Goal: Task Accomplishment & Management: Manage account settings

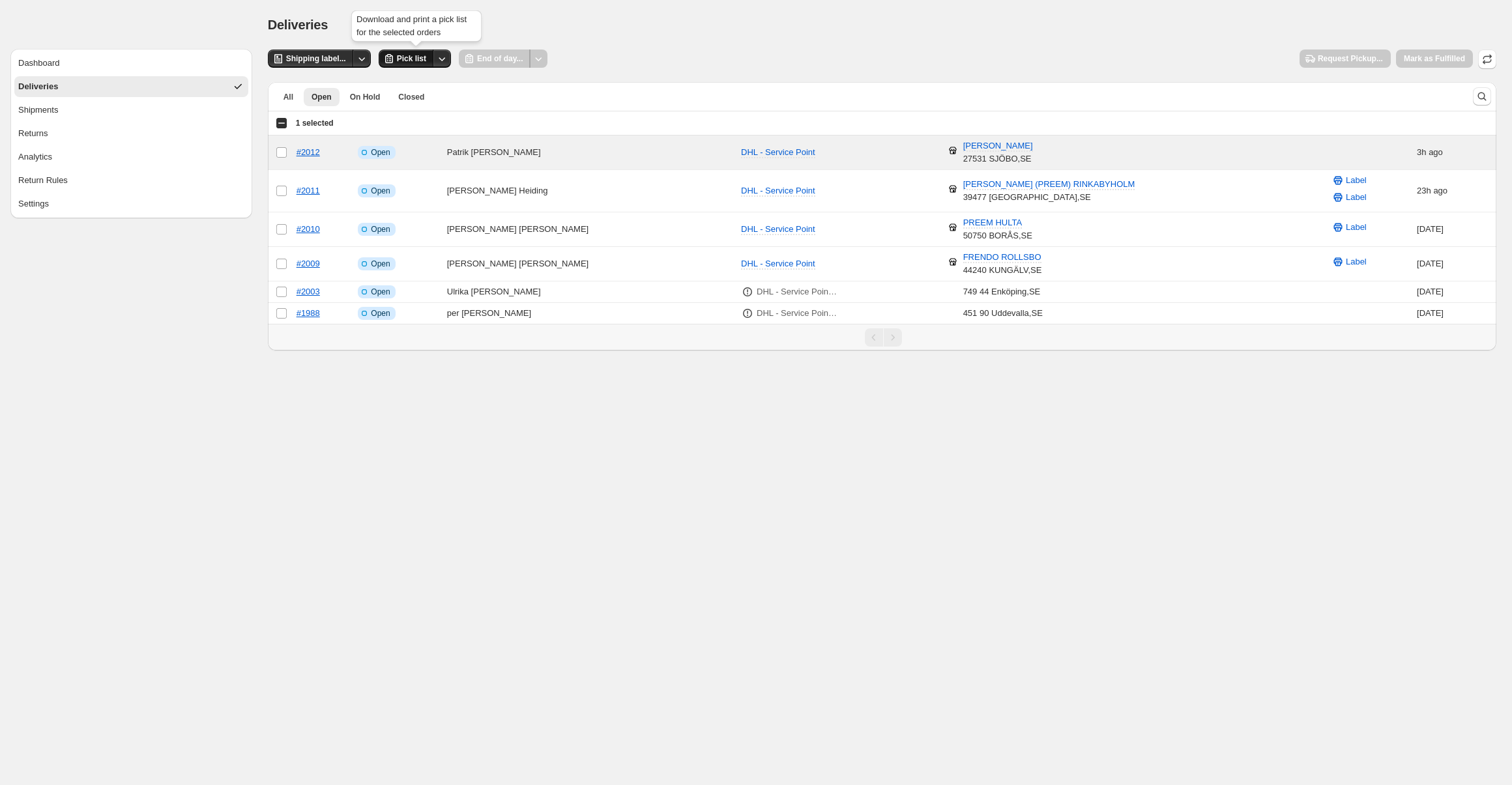
click at [415, 62] on span "Pick list" at bounding box center [411, 59] width 29 height 10
click at [333, 62] on span "Shipping label..." at bounding box center [316, 59] width 60 height 10
click at [290, 57] on span "Shipping label..." at bounding box center [316, 59] width 60 height 10
click at [1464, 59] on span "Mark as Fulfilled" at bounding box center [1434, 59] width 77 height 20
click at [1460, 59] on span "Mark as Fulfilled" at bounding box center [1434, 59] width 77 height 20
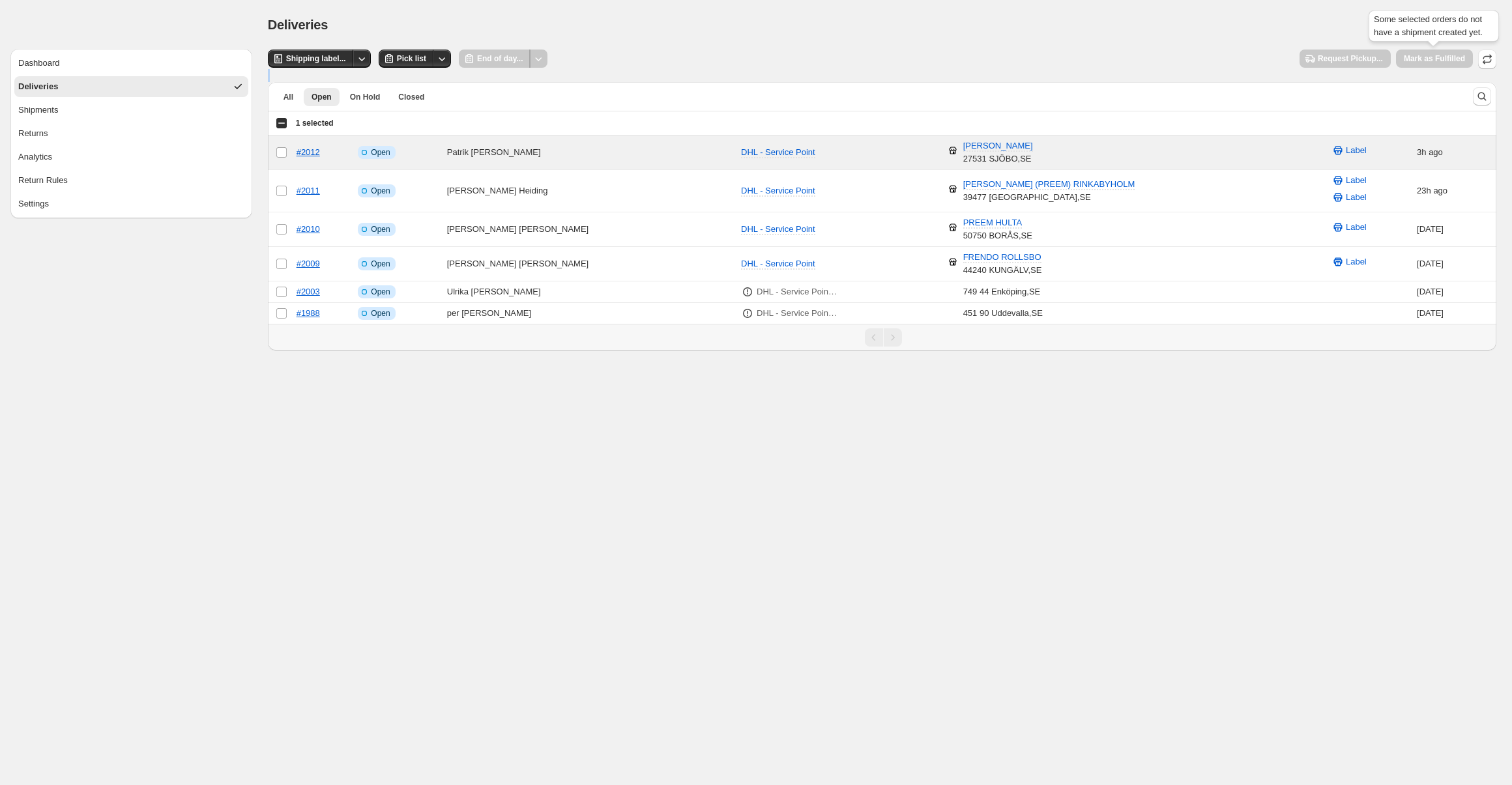
click at [1460, 59] on span "Mark as Fulfilled" at bounding box center [1434, 59] width 77 height 20
click at [1491, 62] on icon "button" at bounding box center [1487, 59] width 13 height 13
click at [328, 56] on span "Shipping label..." at bounding box center [316, 59] width 60 height 10
click at [1409, 46] on div "Some selected orders do not have a shipment created yet." at bounding box center [1343, 28] width 136 height 42
click at [32, 114] on div "Shipments" at bounding box center [38, 109] width 40 height 13
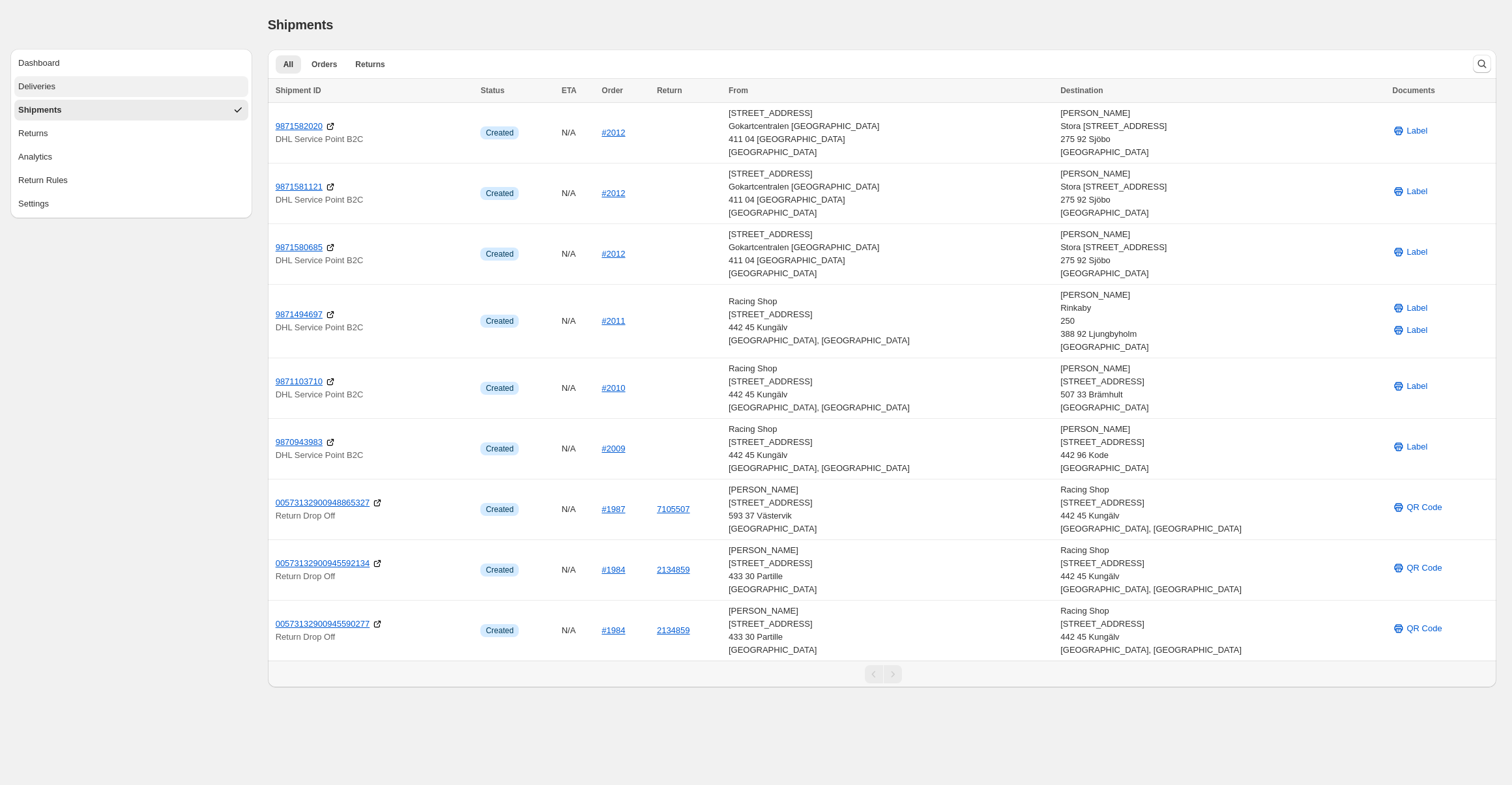
click at [35, 94] on button "Deliveries" at bounding box center [132, 86] width 234 height 21
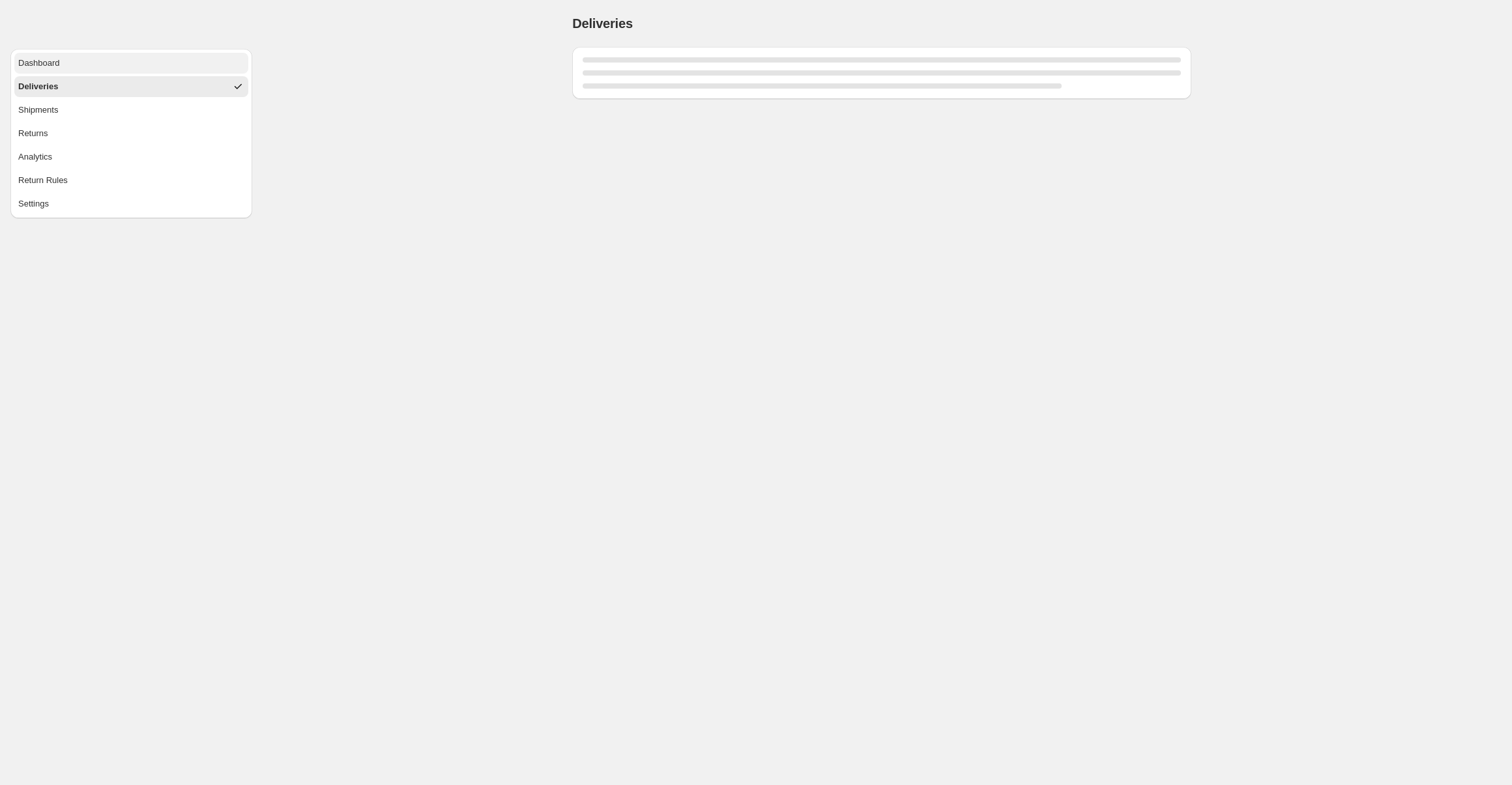
click at [42, 63] on div "Dashboard" at bounding box center [38, 62] width 42 height 13
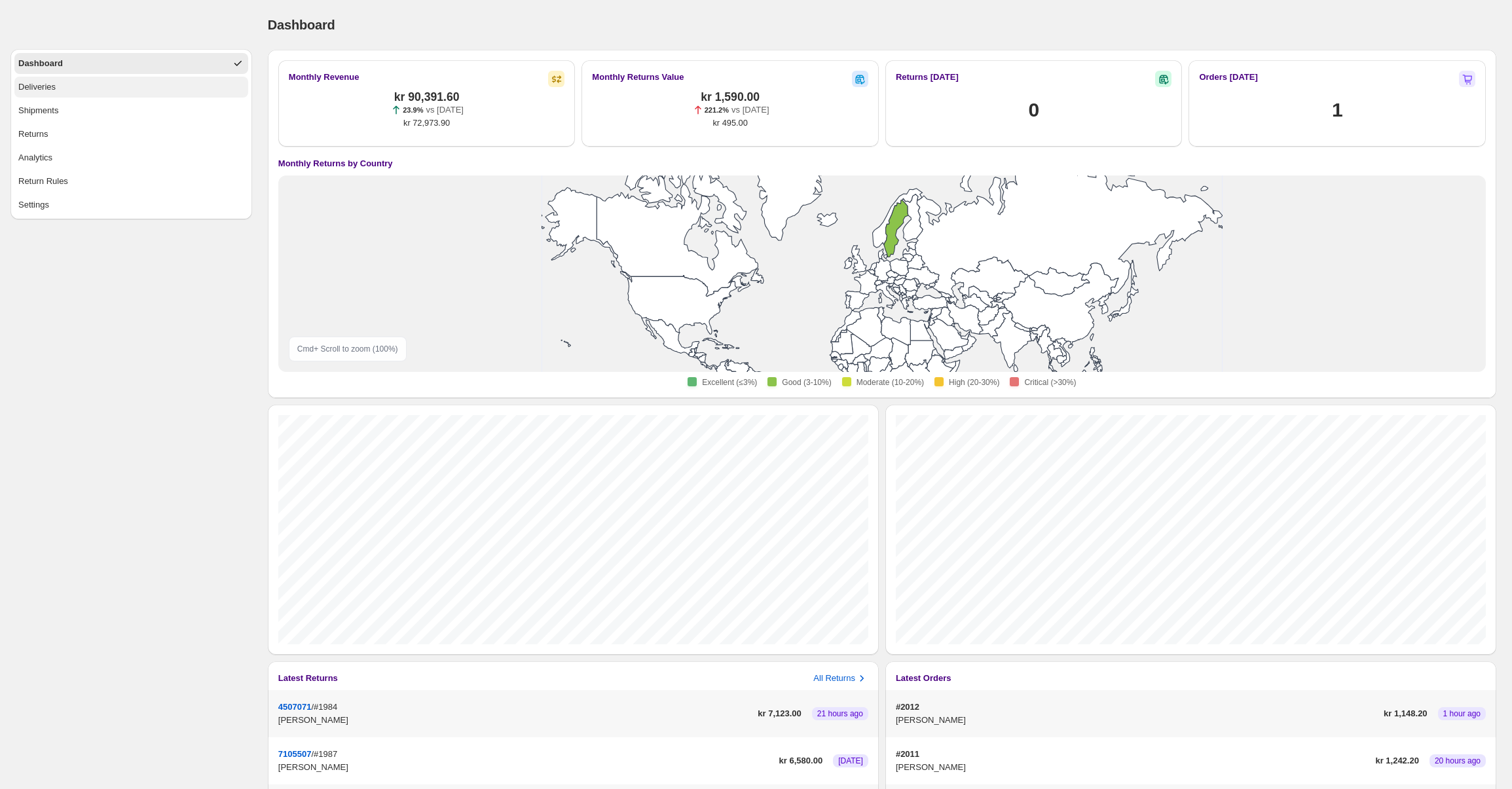
click at [64, 91] on button "Deliveries" at bounding box center [131, 87] width 234 height 21
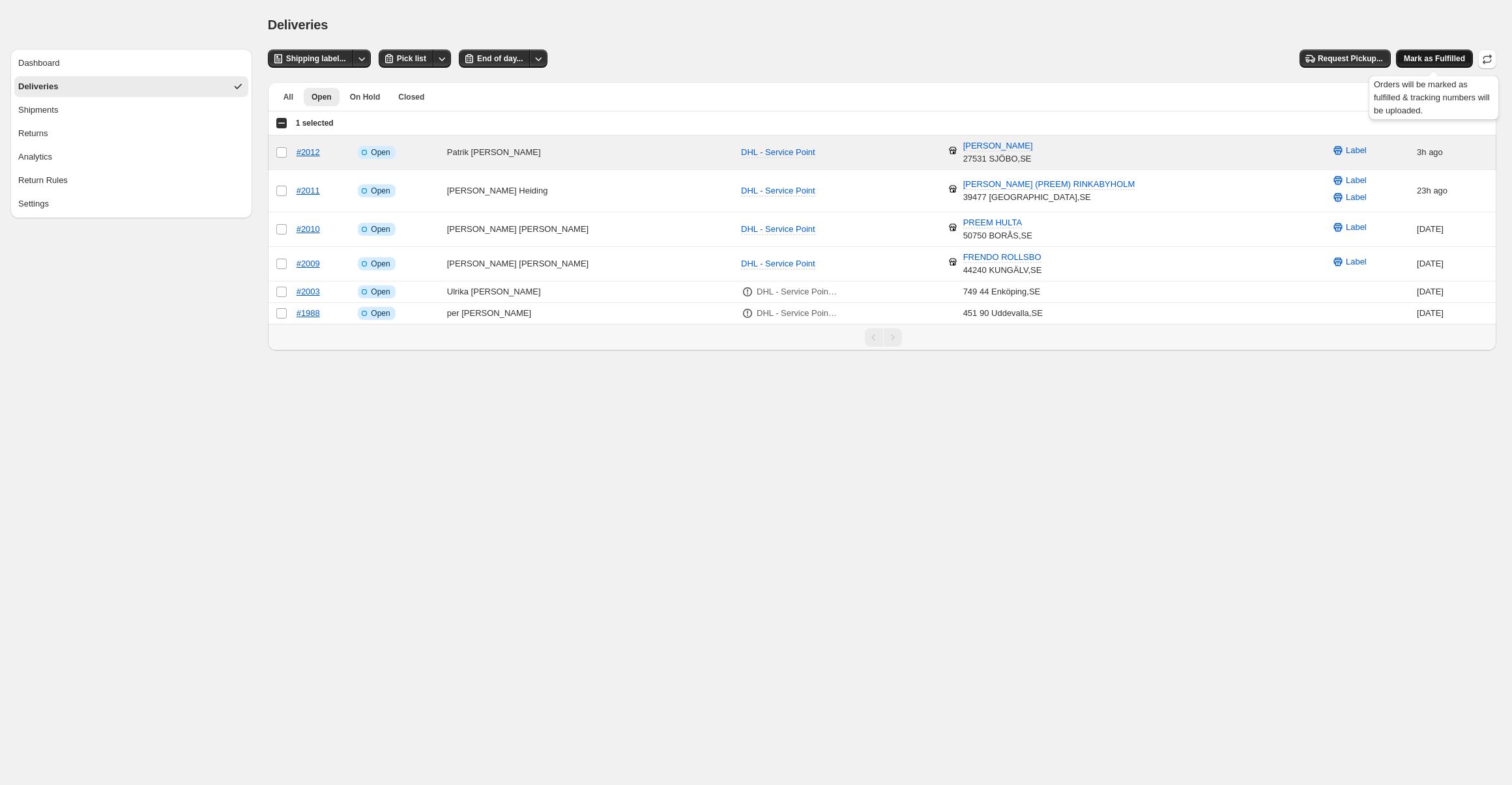
click at [1428, 56] on span "Mark as Fulfilled" at bounding box center [1435, 59] width 62 height 10
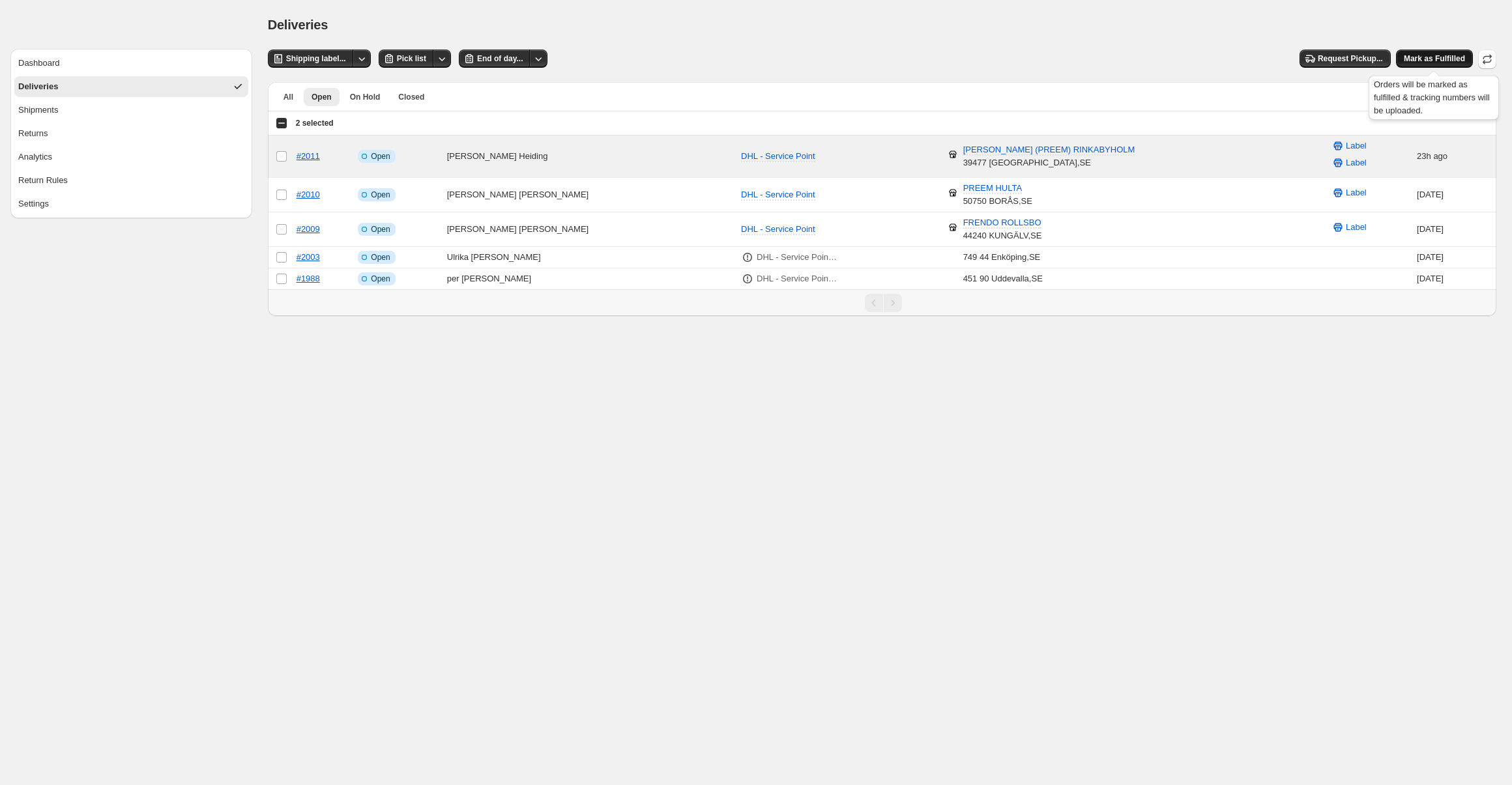
click at [1410, 59] on span "Mark as Fulfilled" at bounding box center [1435, 59] width 62 height 10
click at [287, 122] on div "Select all 5 orders 2 selected" at bounding box center [305, 123] width 58 height 12
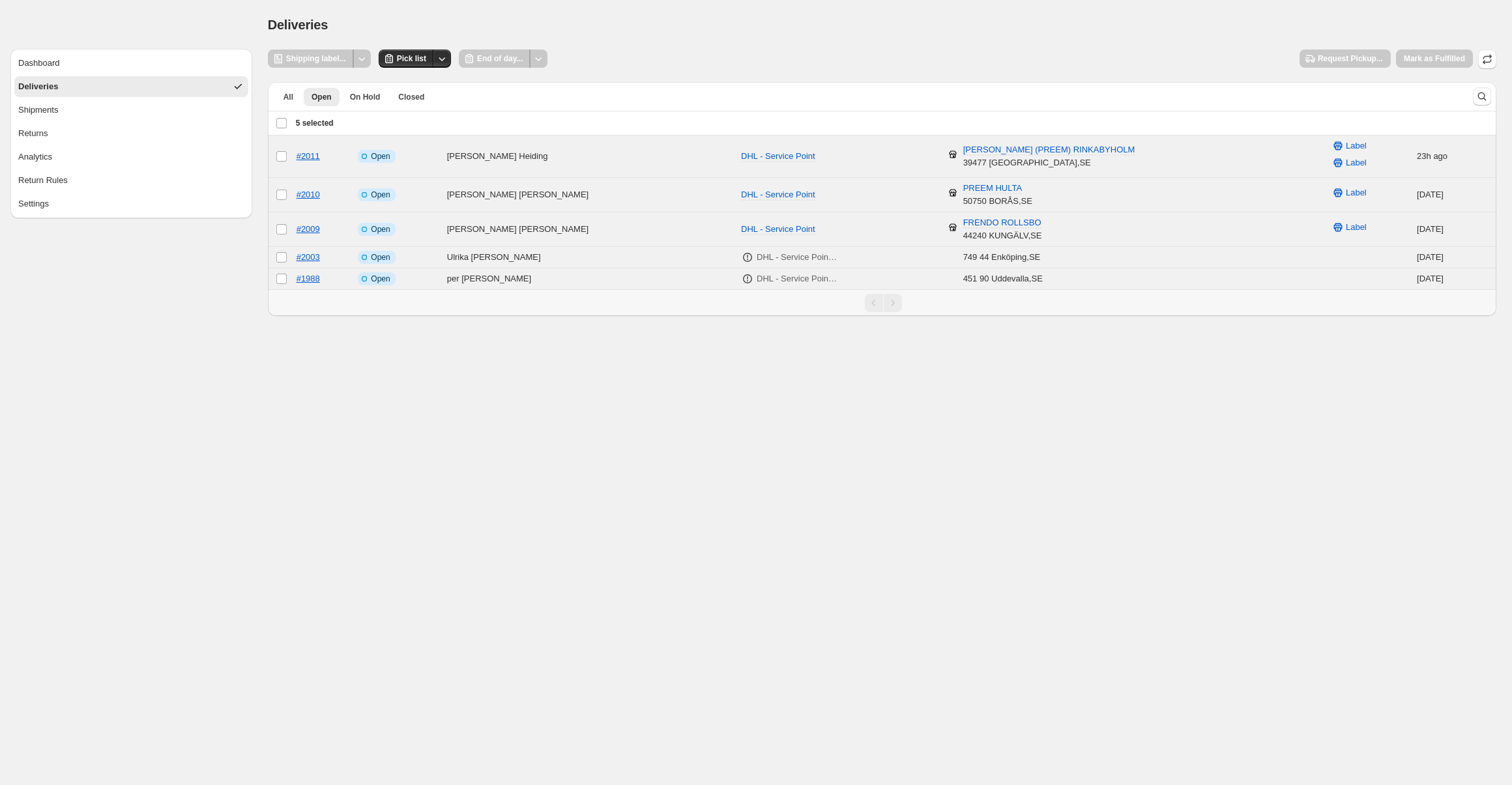
click at [284, 125] on div "Deselect all 5 orders 5 selected" at bounding box center [305, 123] width 58 height 12
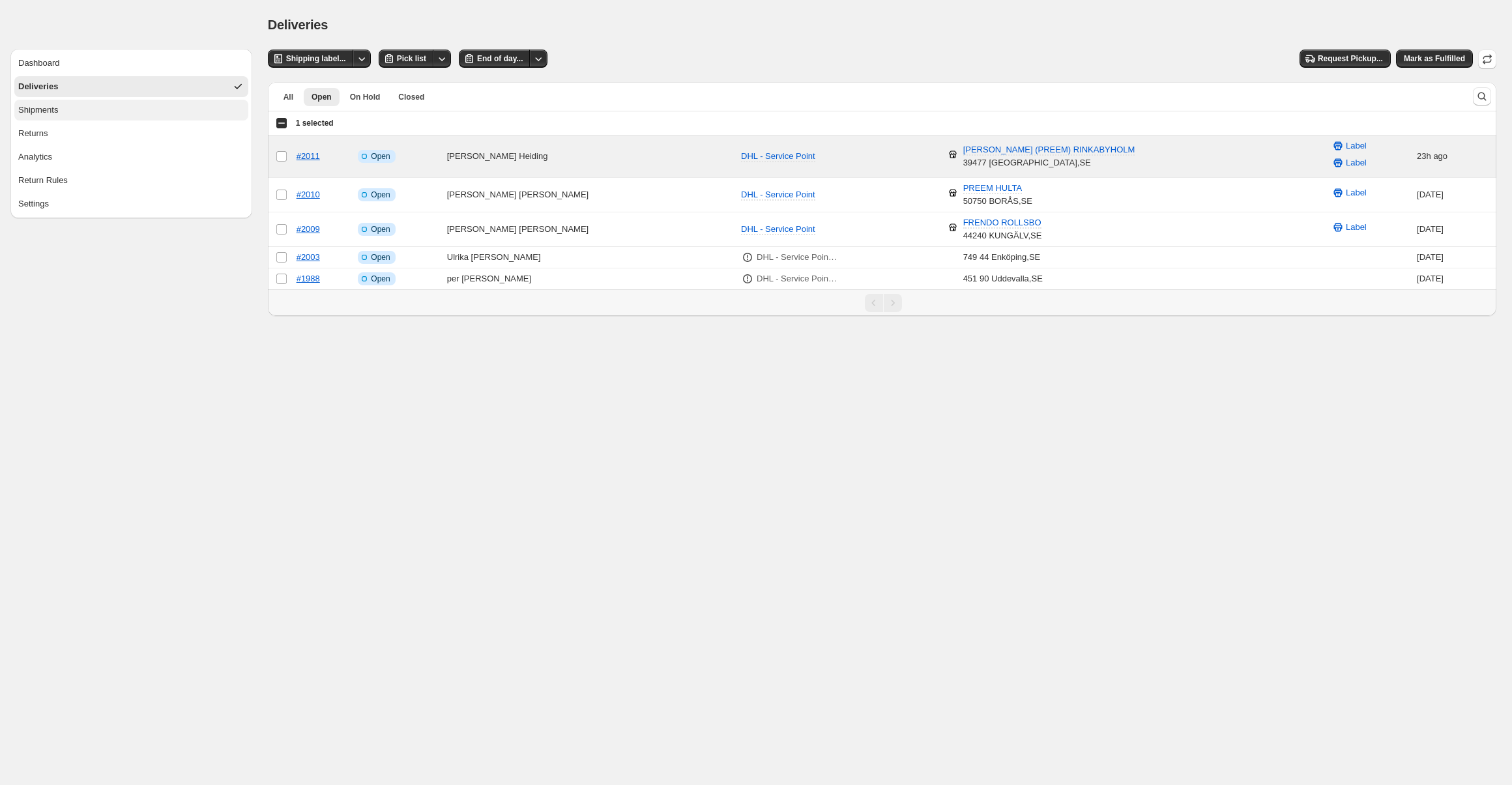
click at [177, 120] on button "Shipments" at bounding box center [132, 110] width 234 height 21
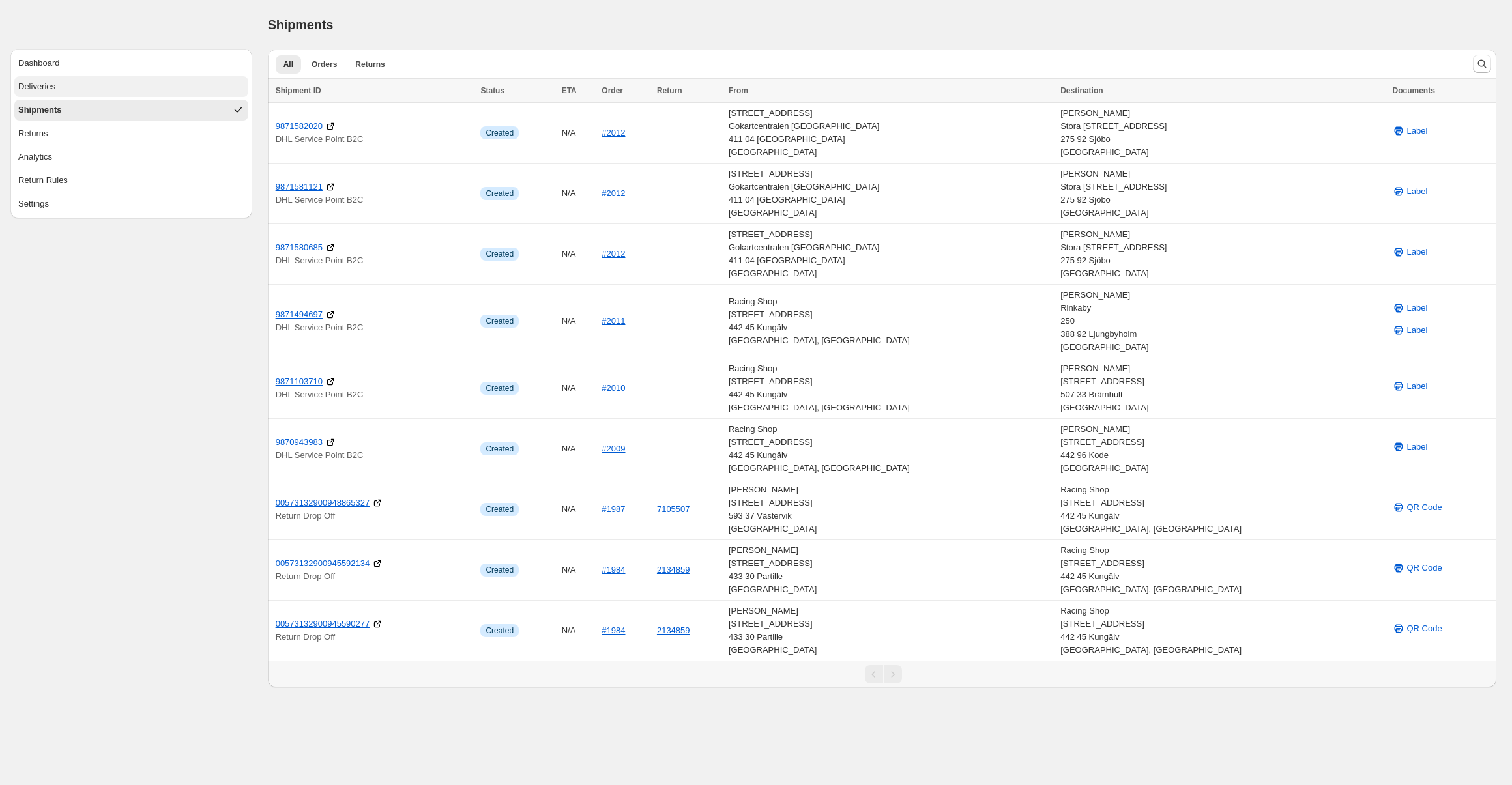
click at [144, 89] on button "Deliveries" at bounding box center [132, 86] width 234 height 21
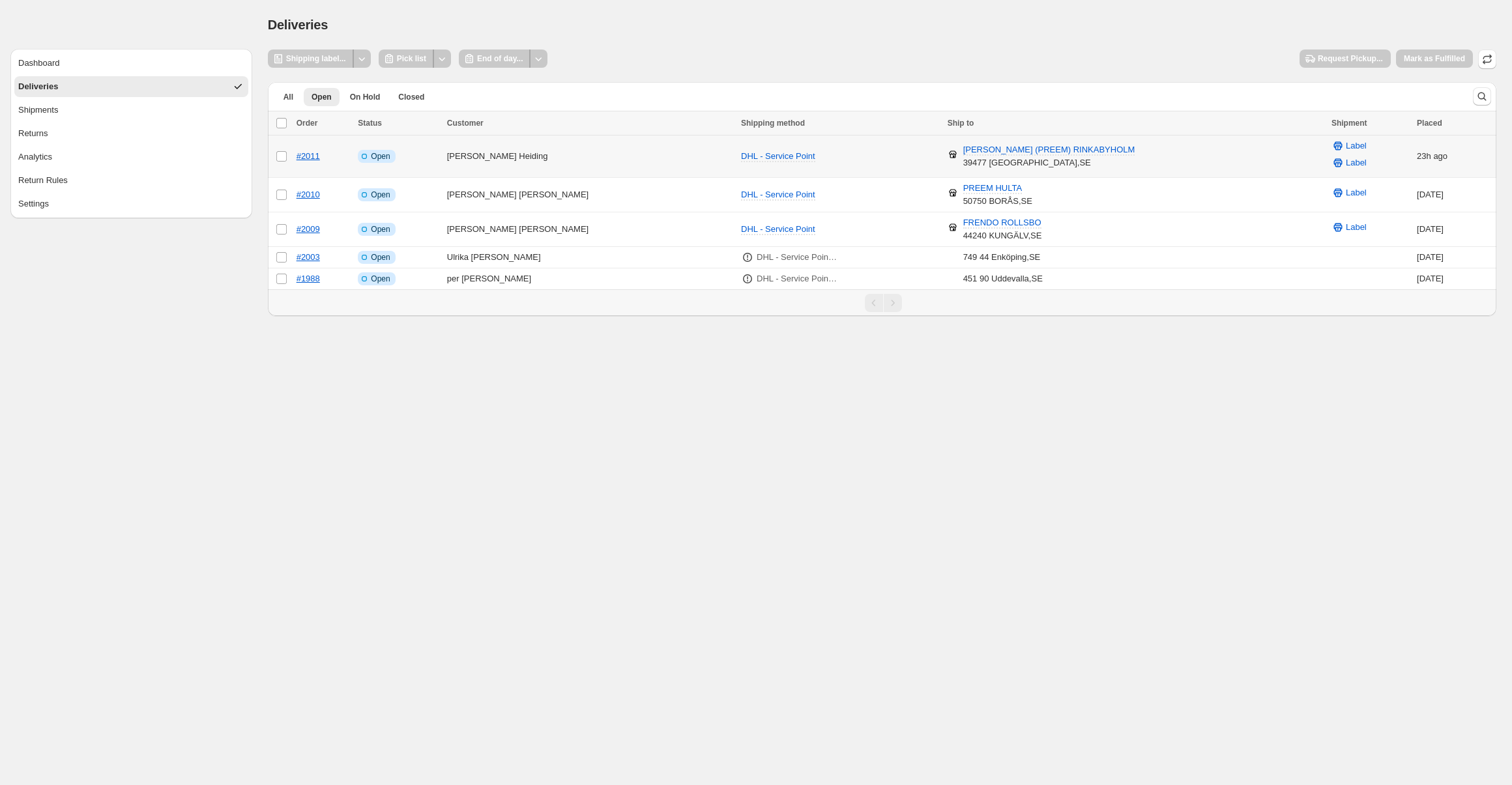
click at [289, 165] on td "Select order" at bounding box center [279, 157] width 25 height 43
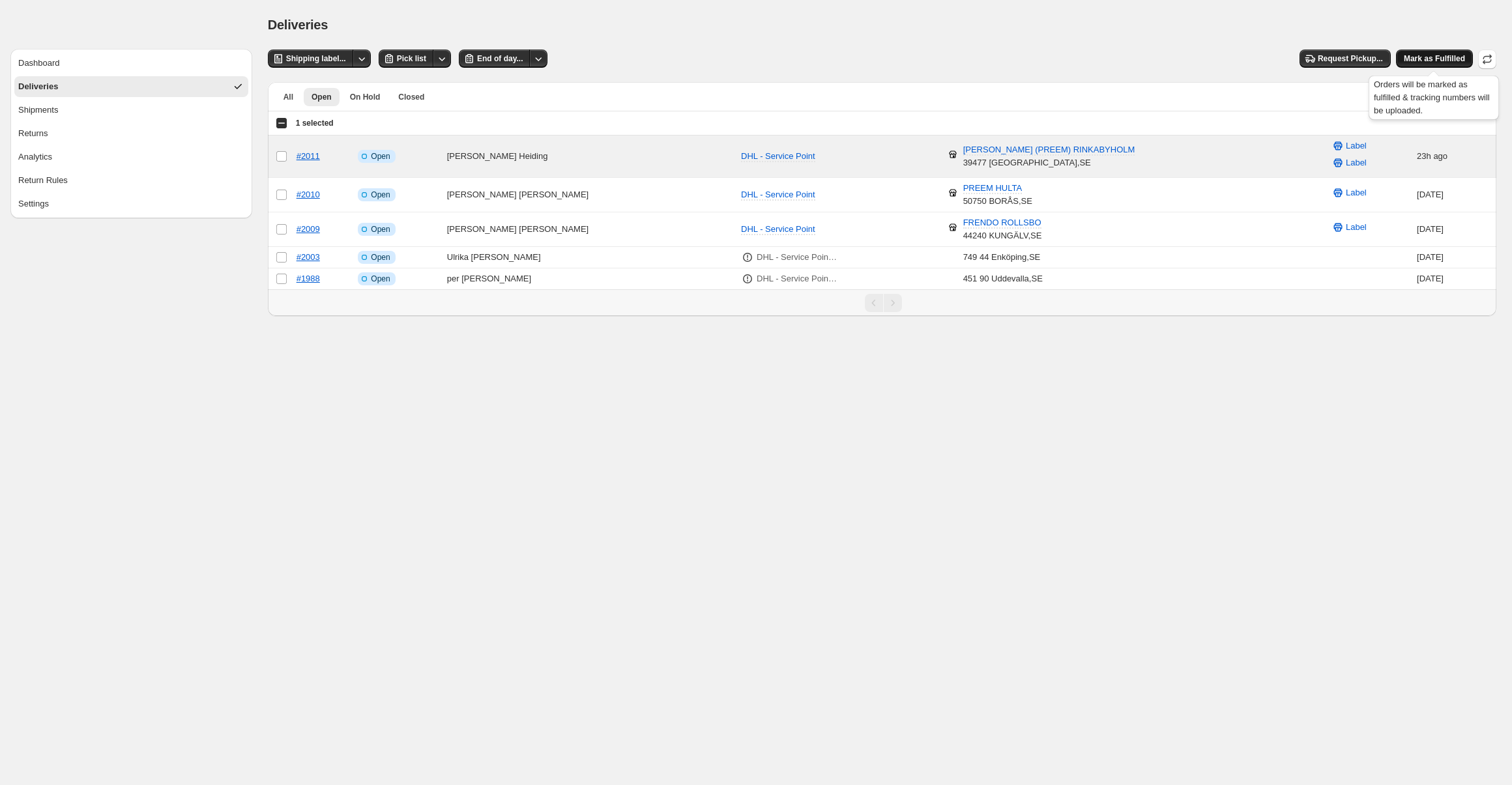
click at [1421, 63] on span "Mark as Fulfilled" at bounding box center [1435, 59] width 62 height 10
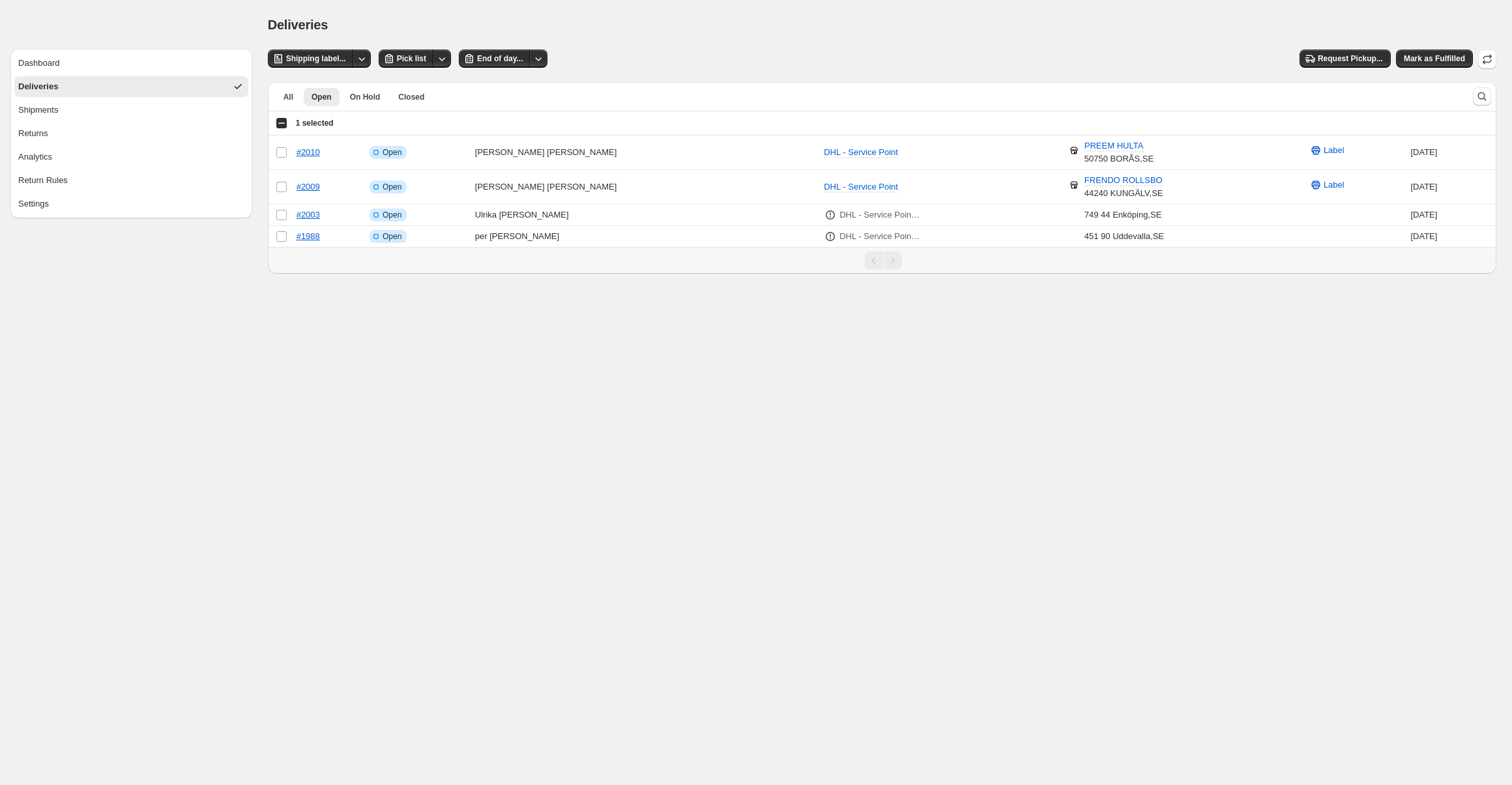
click at [278, 120] on div "Select all 4 orders 1 selected" at bounding box center [305, 123] width 58 height 12
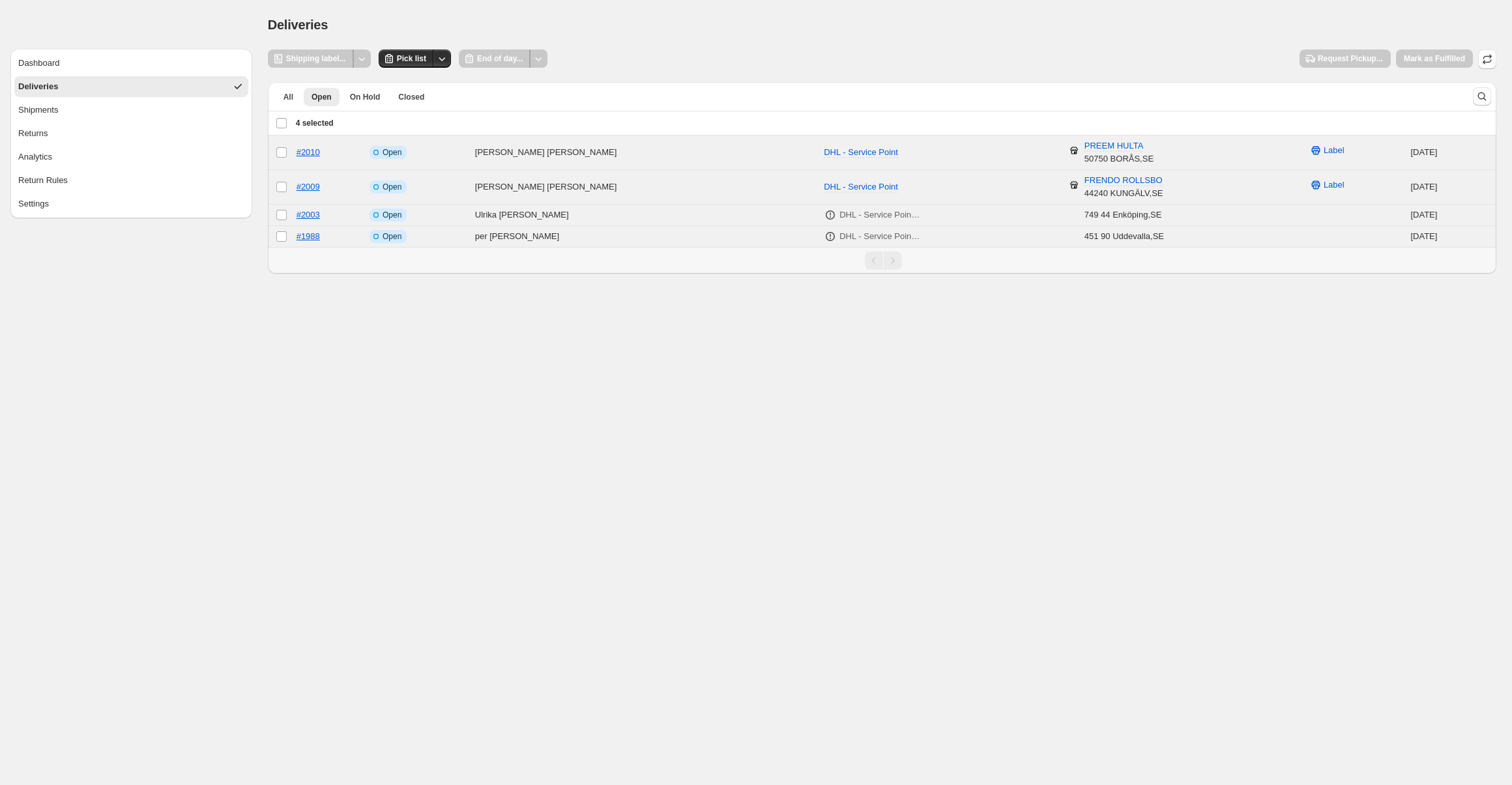
click at [277, 122] on div "Deselect all 4 orders 4 selected" at bounding box center [305, 123] width 58 height 12
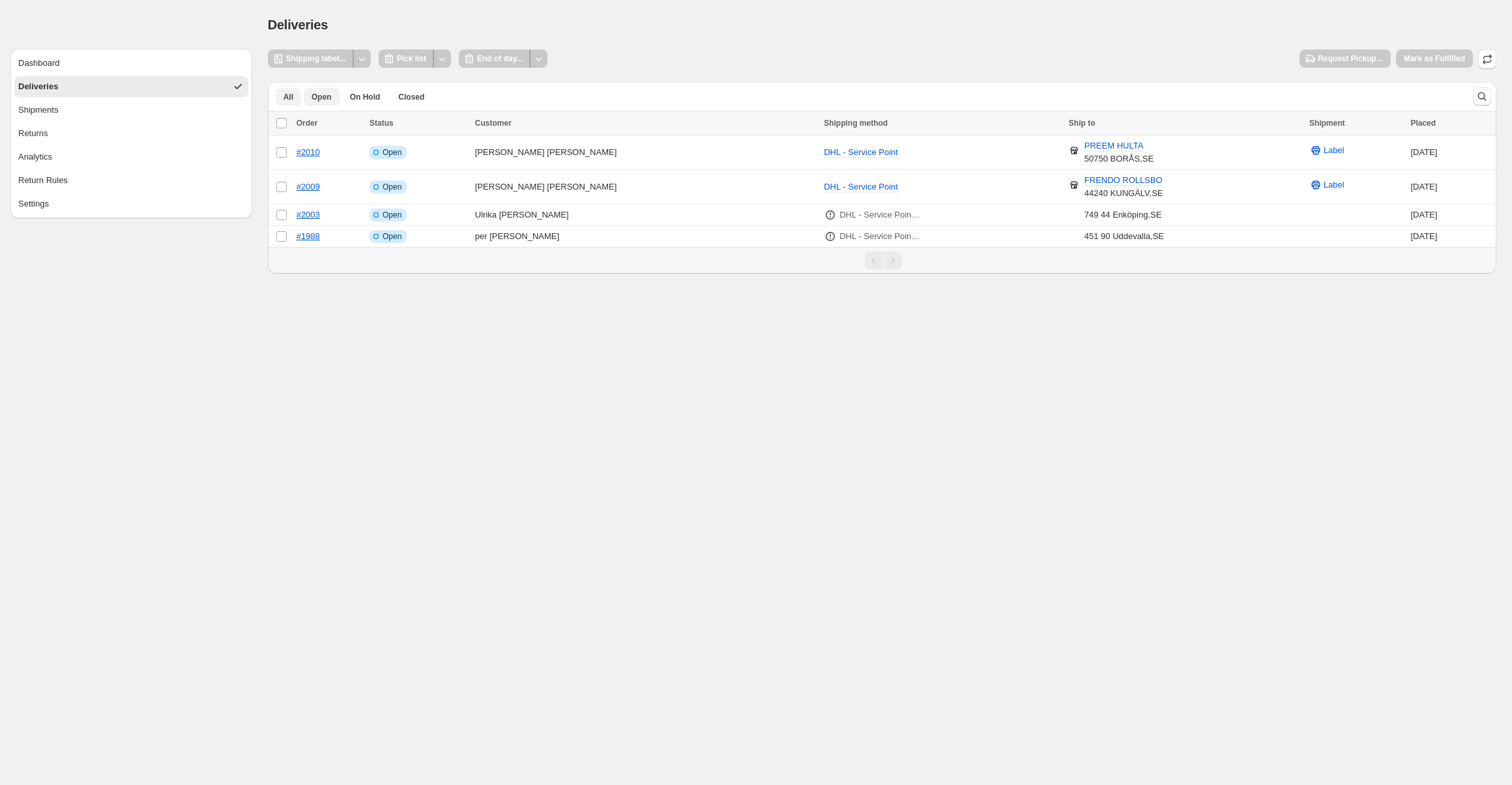
click at [285, 104] on button "All" at bounding box center [289, 97] width 26 height 18
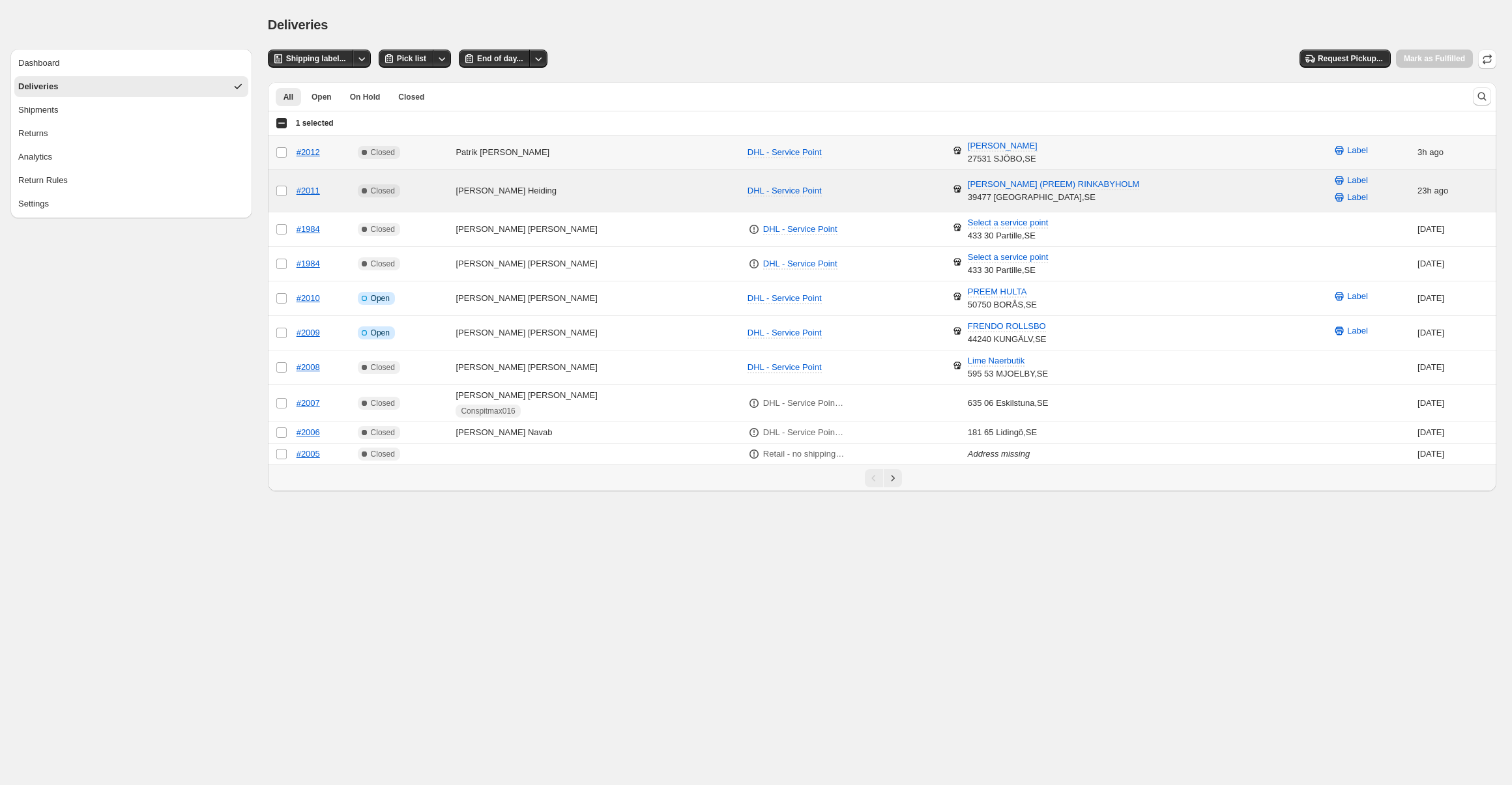
click at [274, 153] on td "Select order" at bounding box center [279, 153] width 25 height 34
click at [1337, 67] on span "Request Pickup..." at bounding box center [1345, 59] width 91 height 20
click at [1311, 59] on icon "button" at bounding box center [1309, 58] width 13 height 13
select select "********"
click at [1332, 67] on button "Request Pickup..." at bounding box center [1345, 58] width 91 height 18
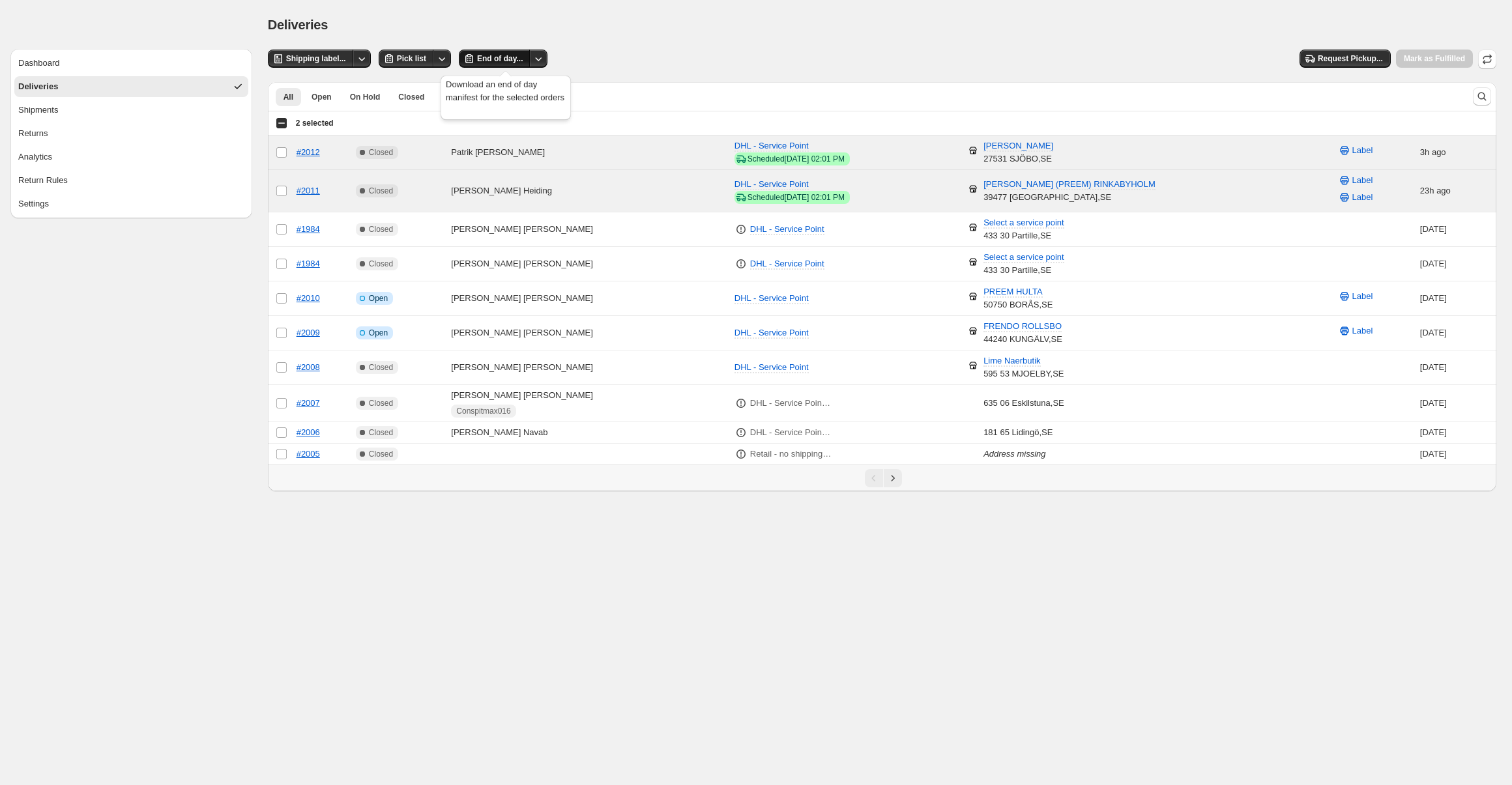
click at [491, 58] on span "End of day..." at bounding box center [499, 59] width 45 height 10
click at [423, 293] on td "Info Incomplete Open" at bounding box center [399, 298] width 95 height 34
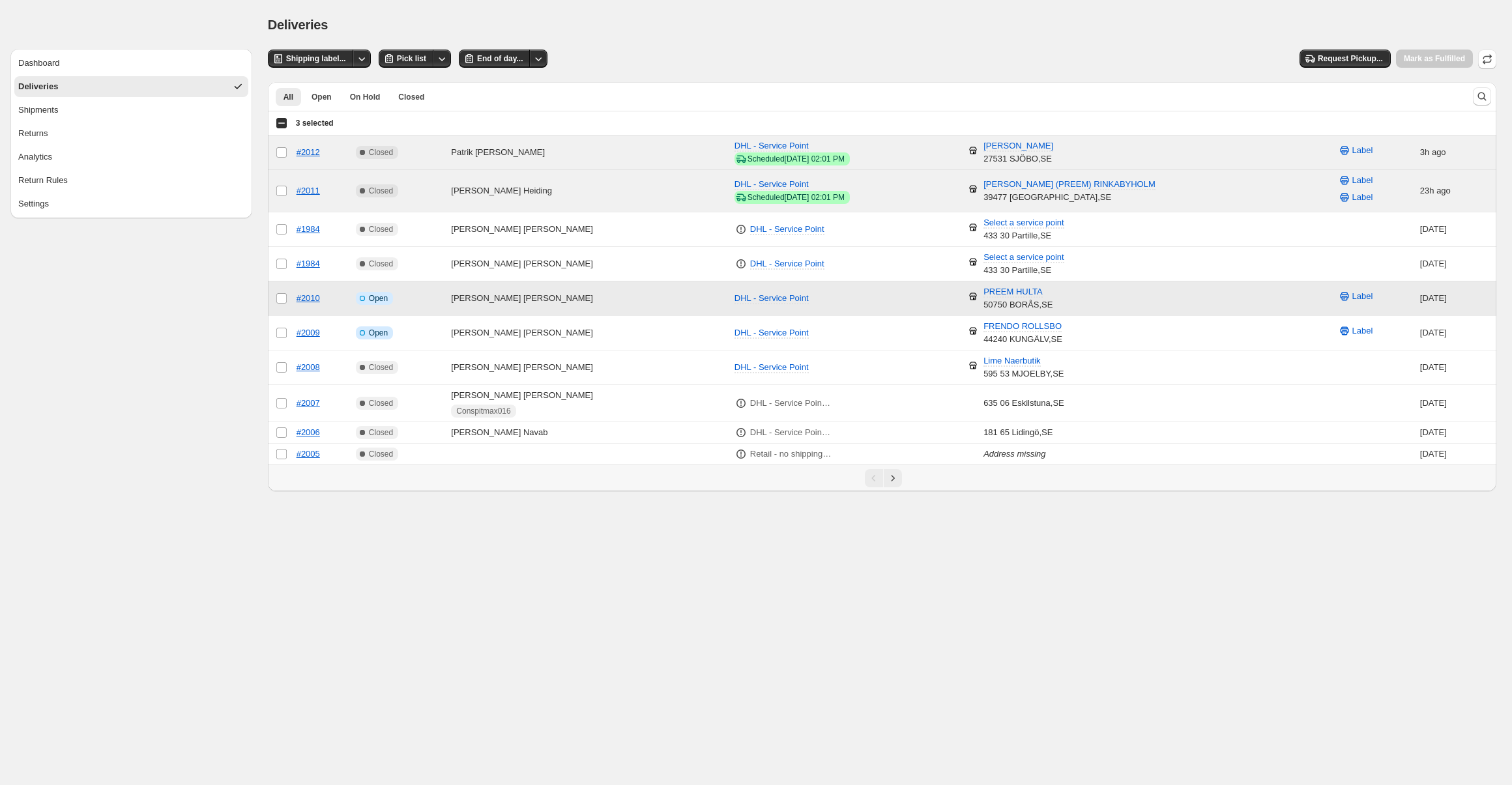
click at [419, 295] on td "Info Incomplete Open" at bounding box center [399, 298] width 95 height 34
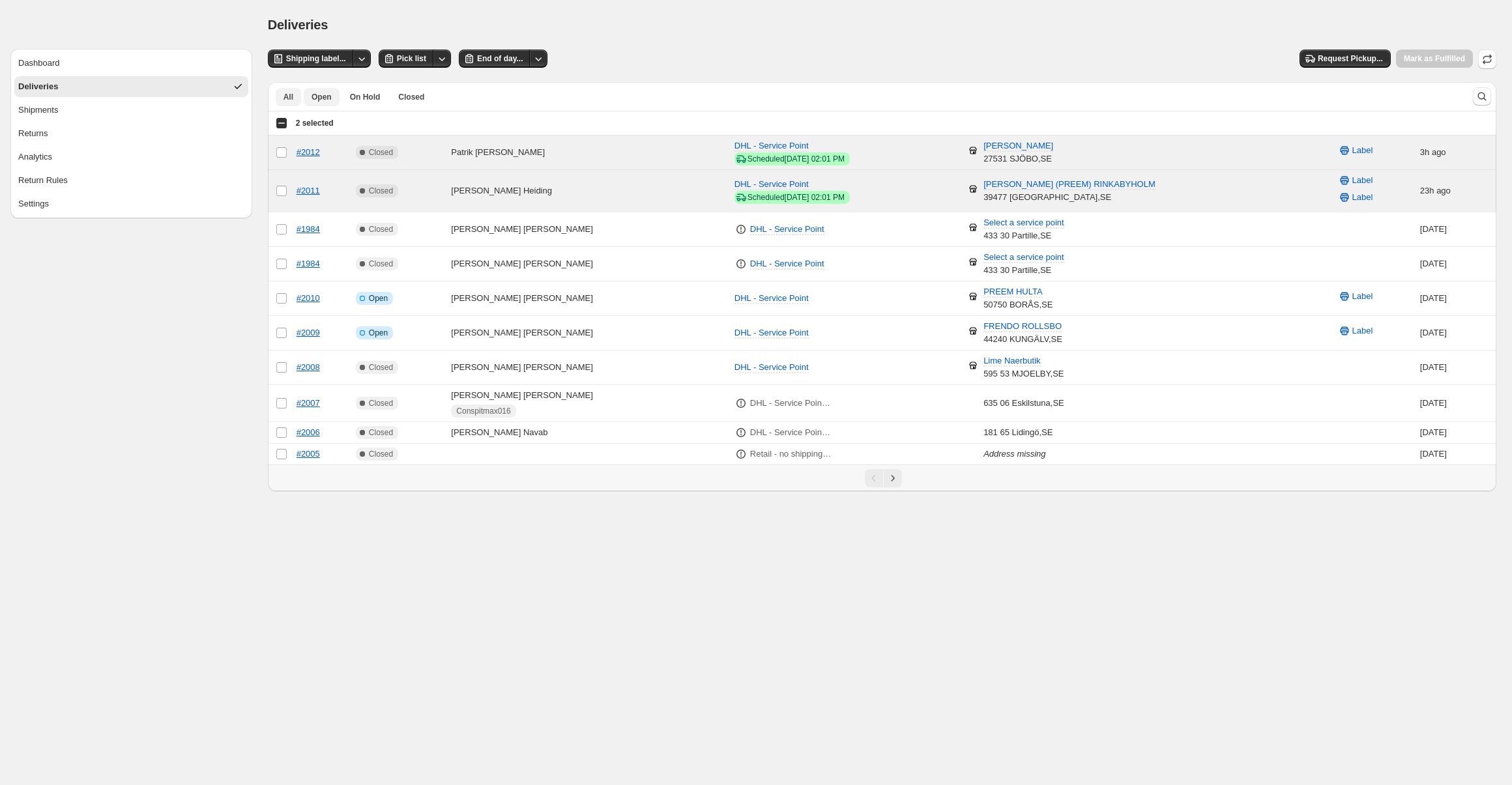
click at [326, 96] on span "Open" at bounding box center [322, 97] width 21 height 10
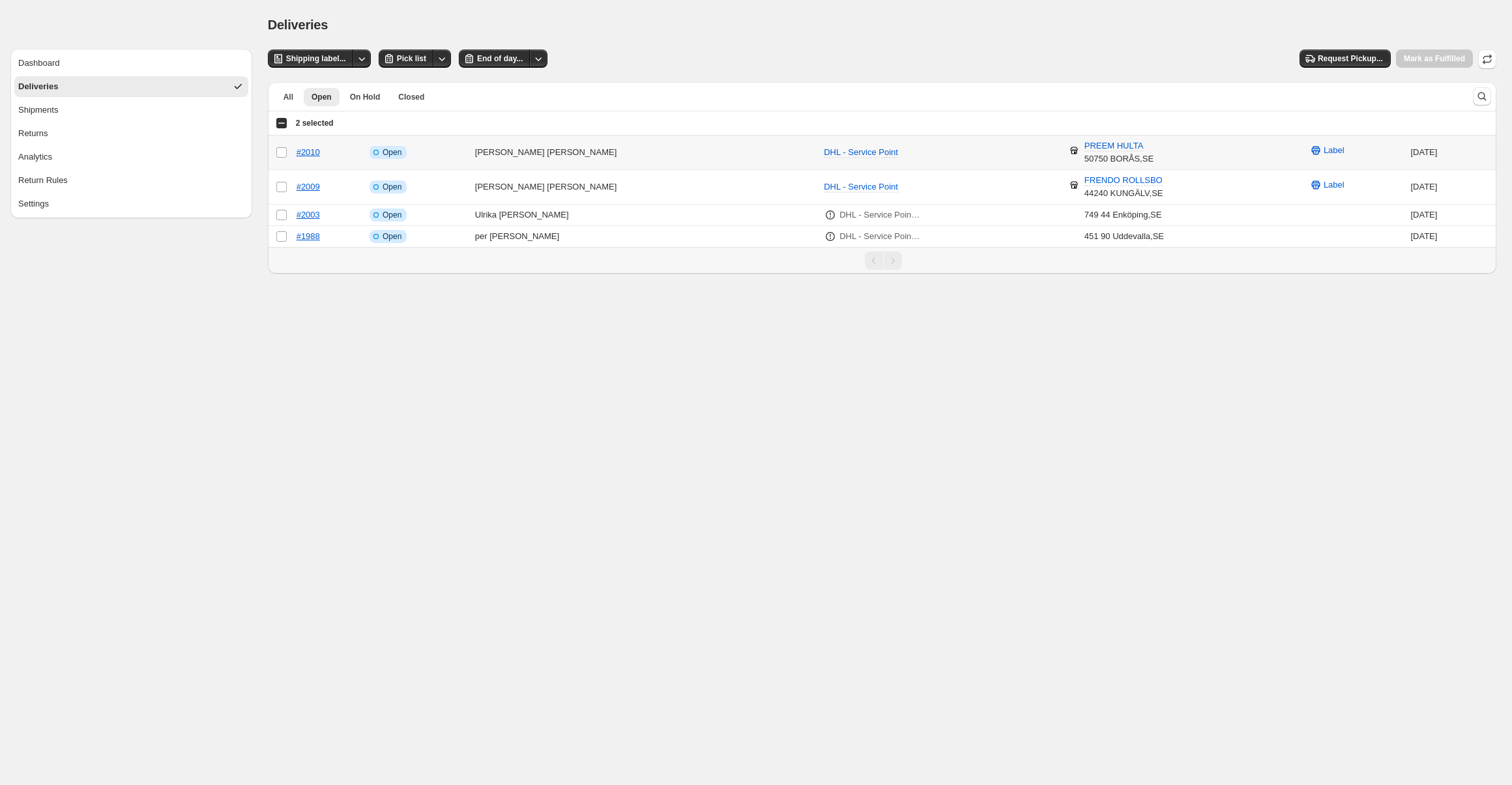
click at [471, 149] on td "Info Incomplete Open" at bounding box center [419, 153] width 106 height 34
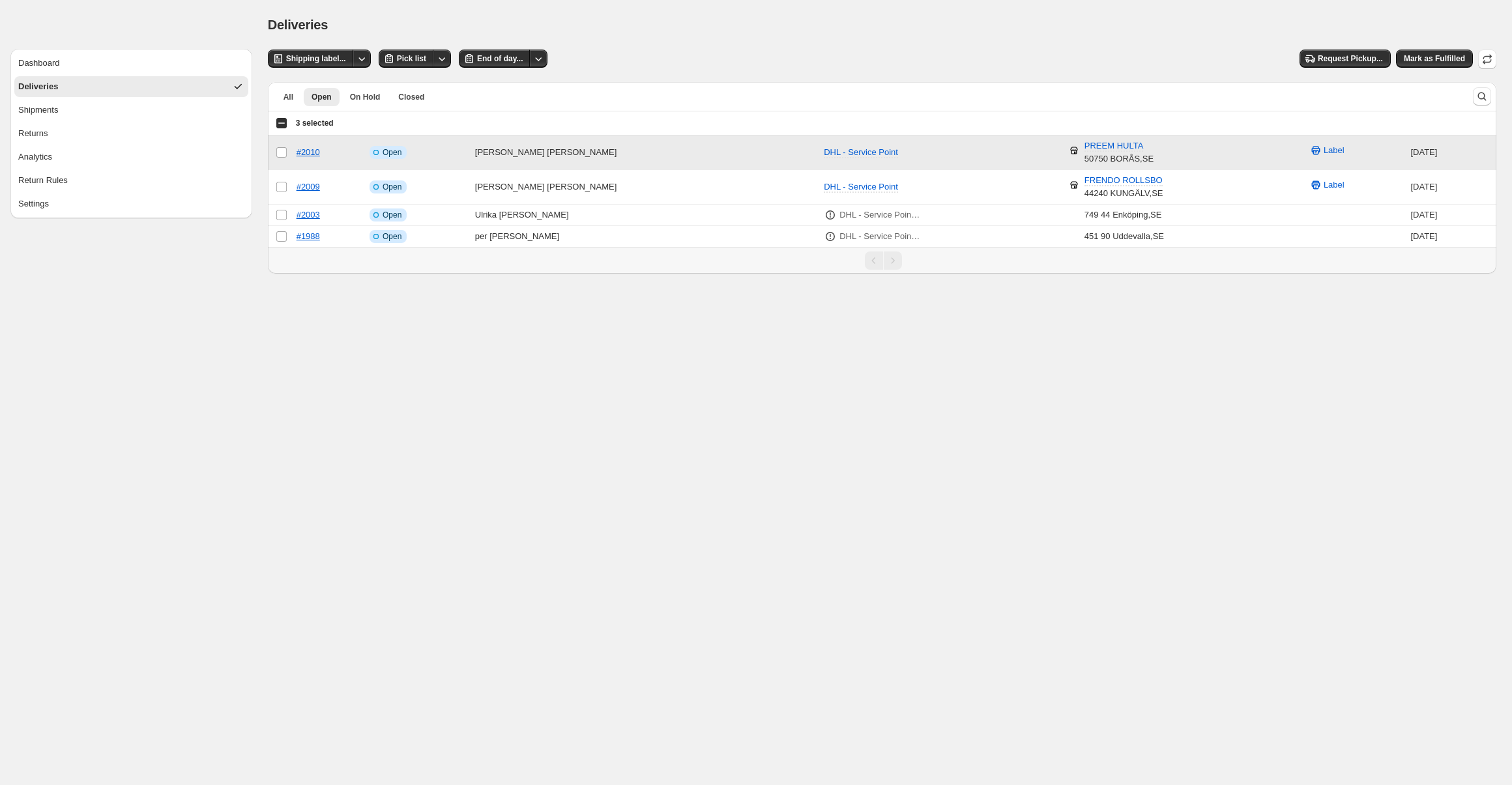
drag, startPoint x: 502, startPoint y: 150, endPoint x: 443, endPoint y: 152, distance: 59.0
click at [471, 150] on td "Info Incomplete Open" at bounding box center [419, 153] width 106 height 34
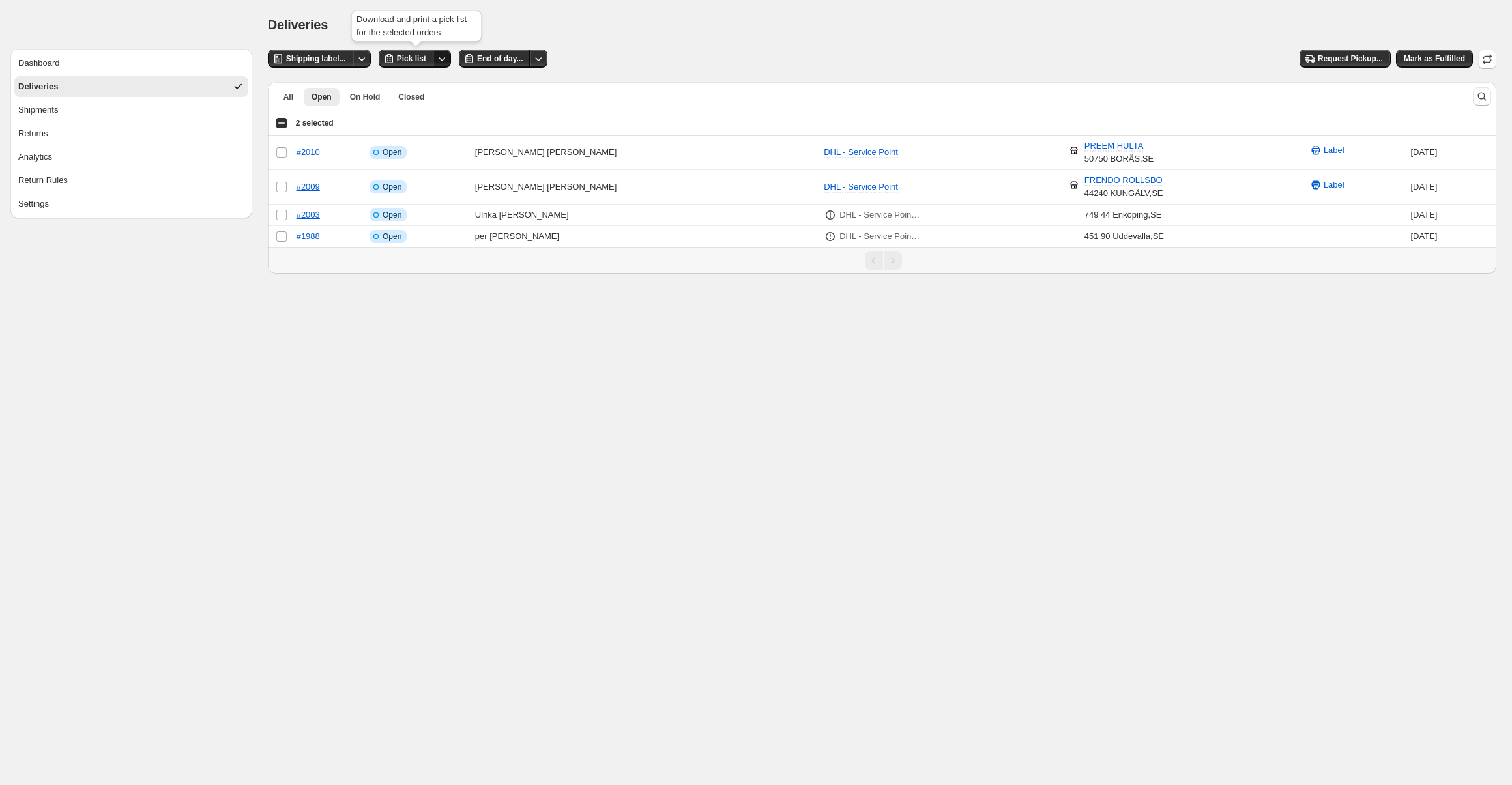
click at [441, 59] on icon "Other actions" at bounding box center [443, 59] width 7 height 4
click at [286, 156] on span at bounding box center [282, 153] width 12 height 12
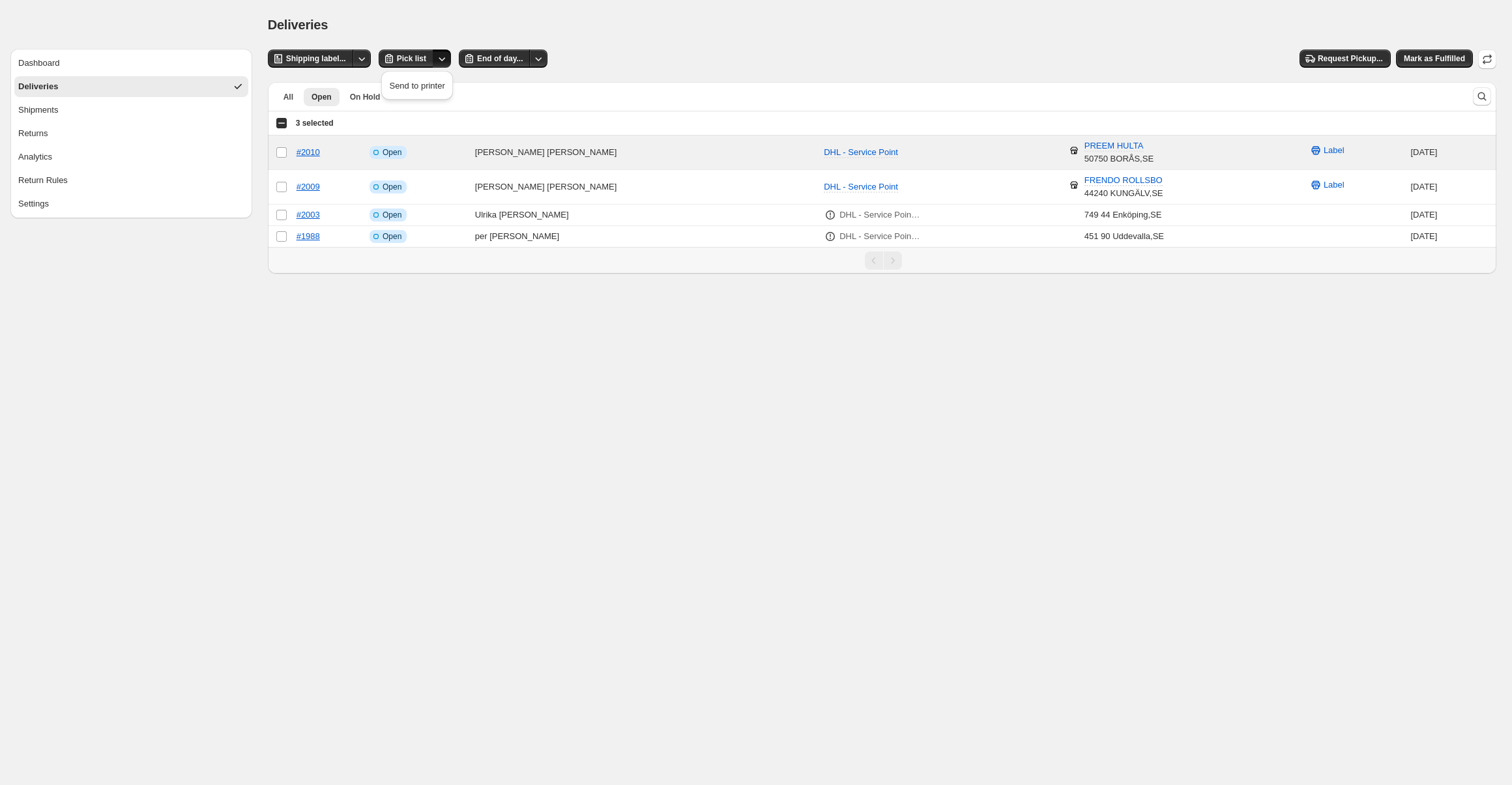
click at [279, 115] on div "Select all 4 orders 3 selected" at bounding box center [305, 123] width 58 height 15
click at [280, 120] on div "Select all 4 orders 3 selected" at bounding box center [305, 123] width 58 height 12
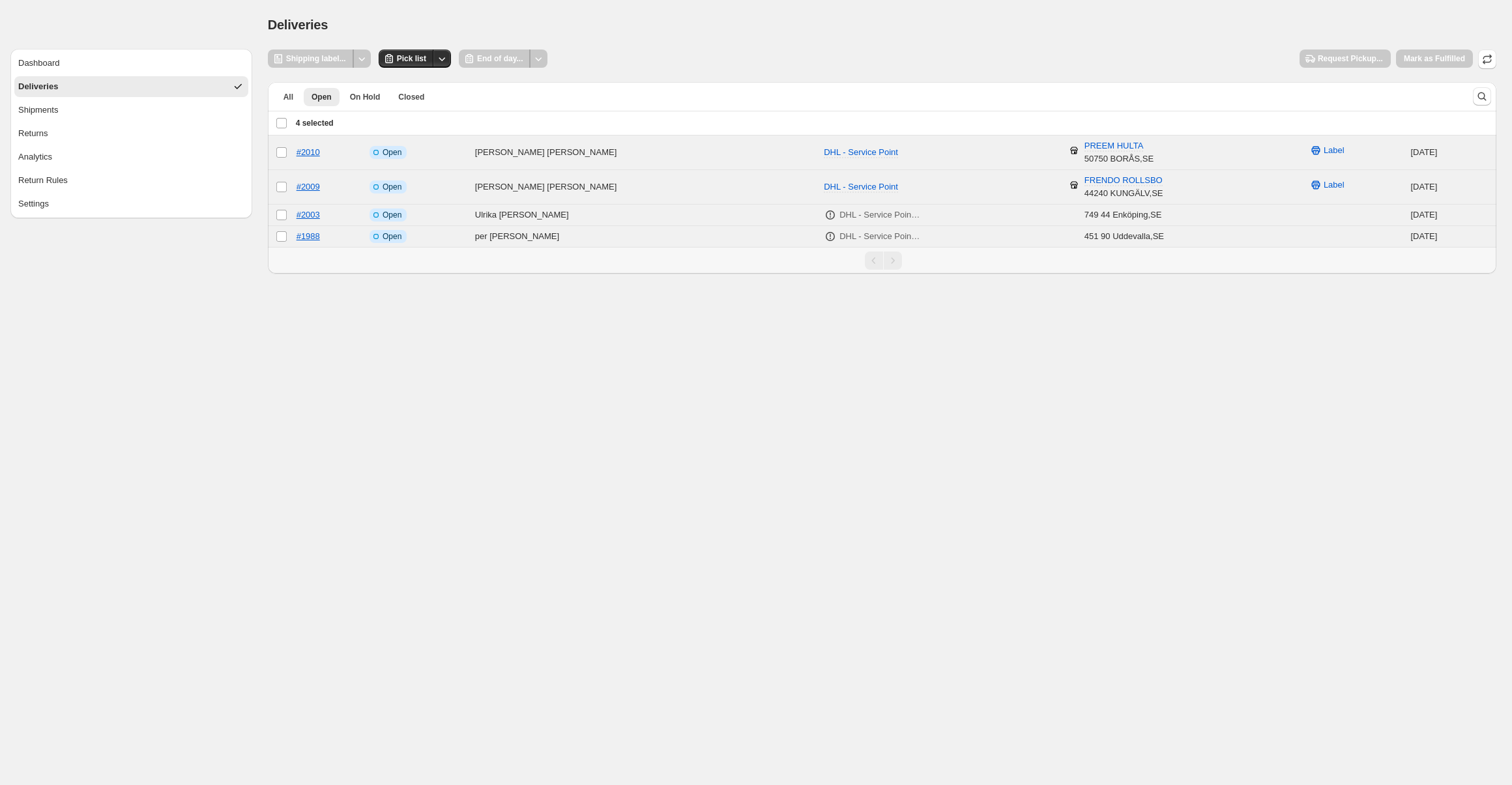
click at [279, 124] on div "Deselect all 4 orders 4 selected" at bounding box center [305, 123] width 58 height 12
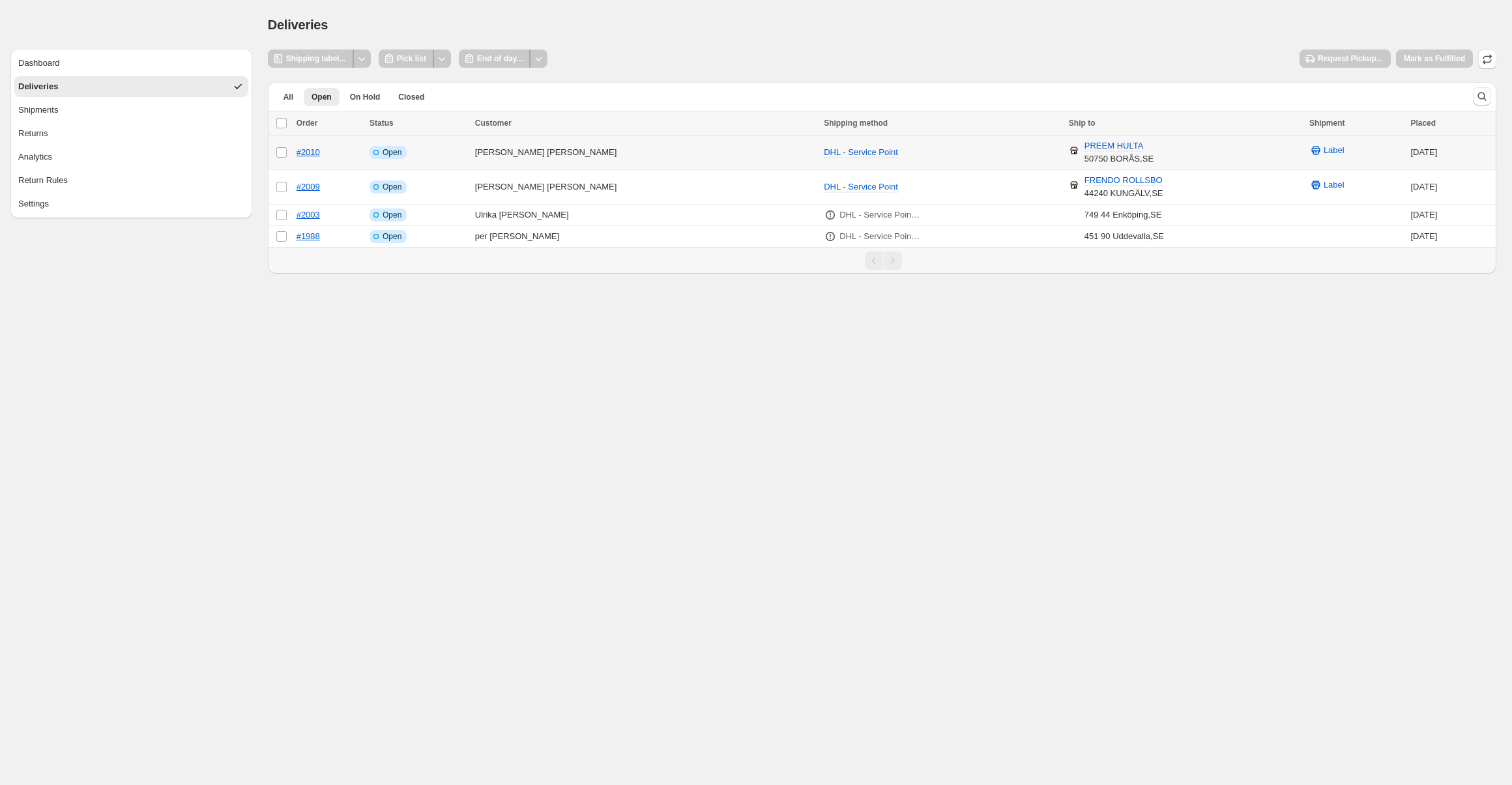
click at [523, 149] on td "Martin Gunnarsson" at bounding box center [645, 153] width 349 height 34
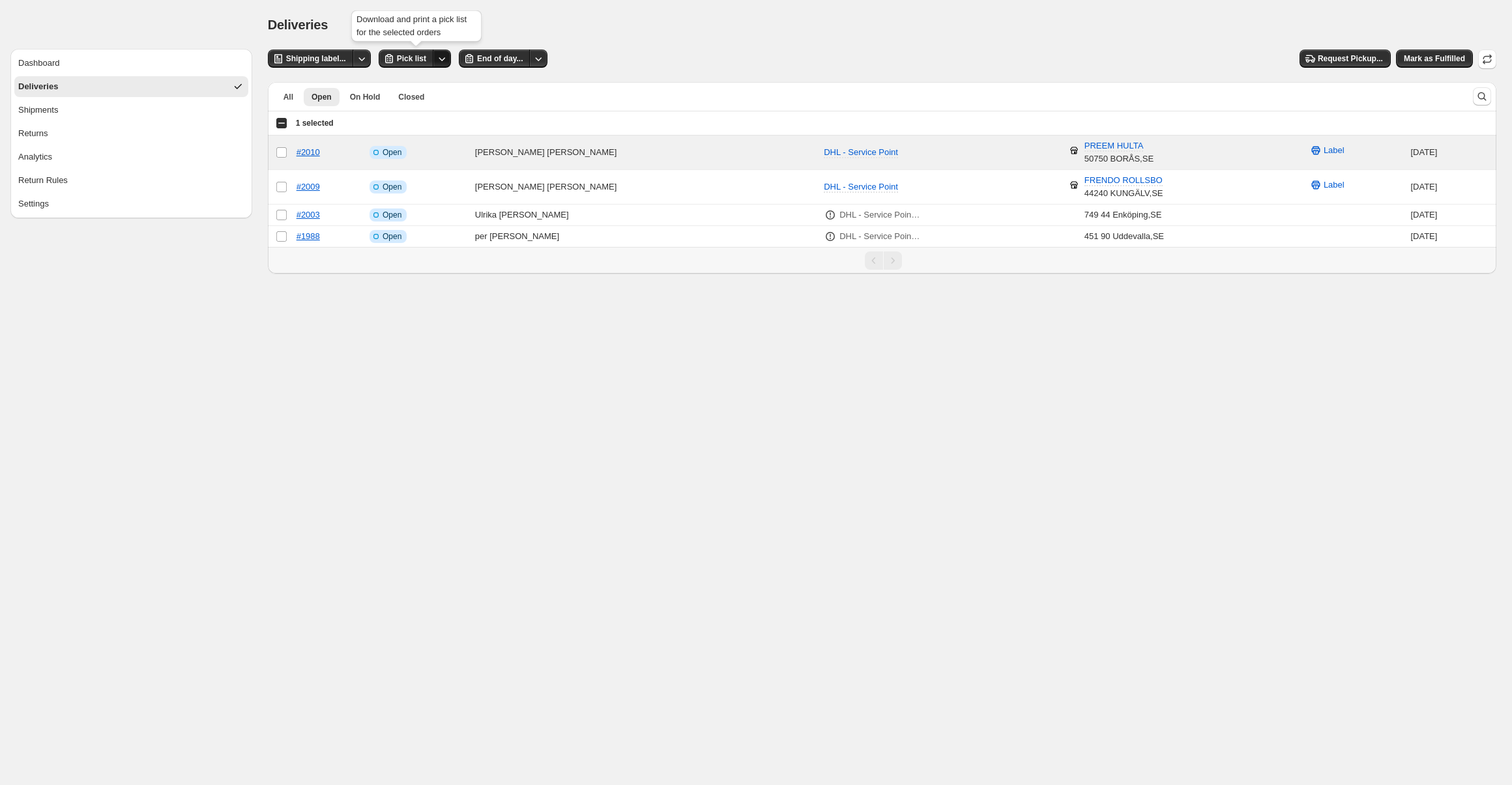
click at [441, 59] on icon "Other actions" at bounding box center [441, 58] width 13 height 13
click at [438, 79] on span "Send to printer" at bounding box center [416, 85] width 56 height 13
click at [408, 59] on span "Pick list" at bounding box center [411, 59] width 29 height 10
click at [1322, 50] on button "Request Pickup..." at bounding box center [1345, 58] width 91 height 18
click at [493, 56] on span "End of day..." at bounding box center [499, 59] width 45 height 10
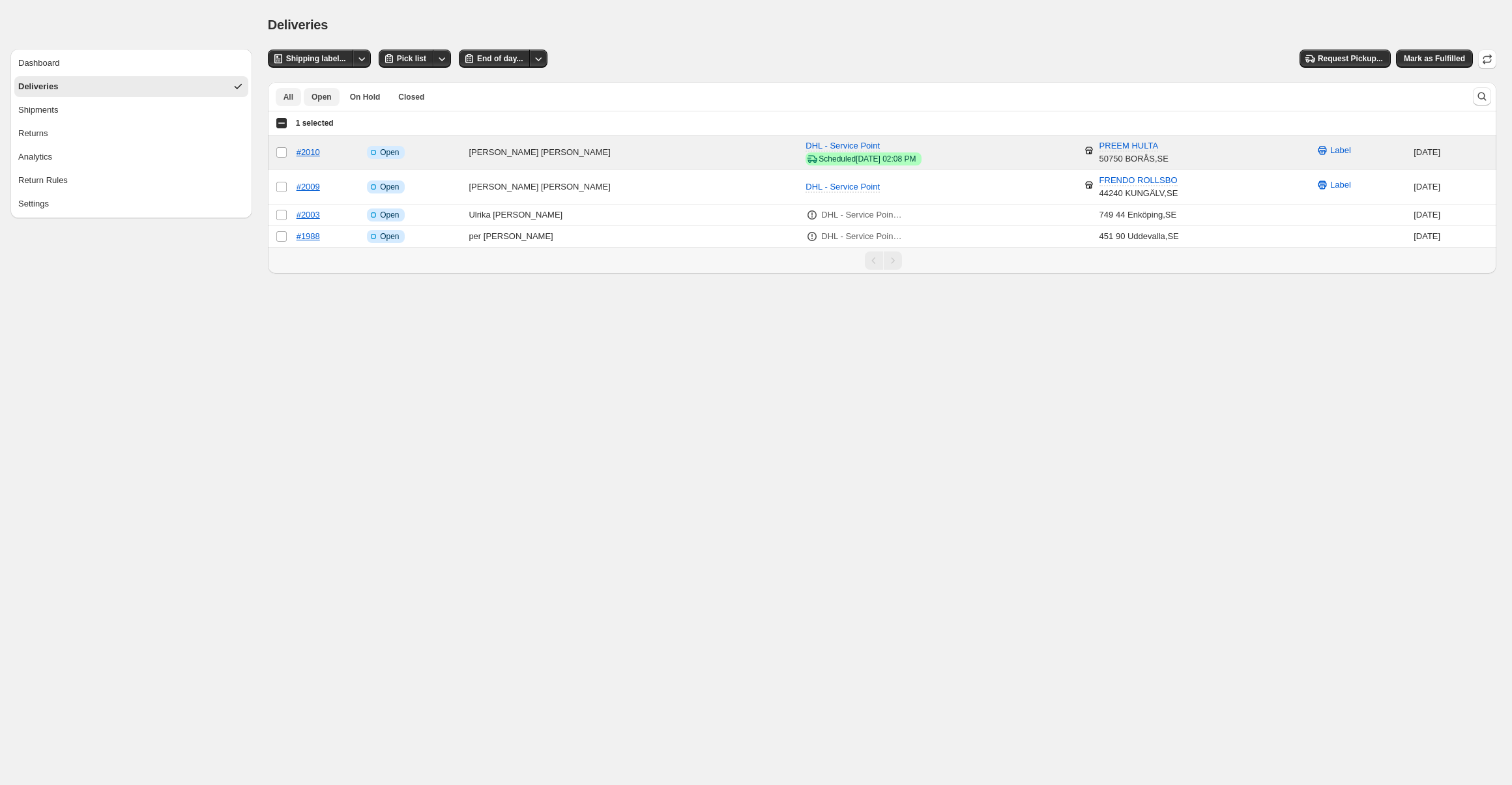
click at [285, 96] on span "All" at bounding box center [288, 97] width 9 height 10
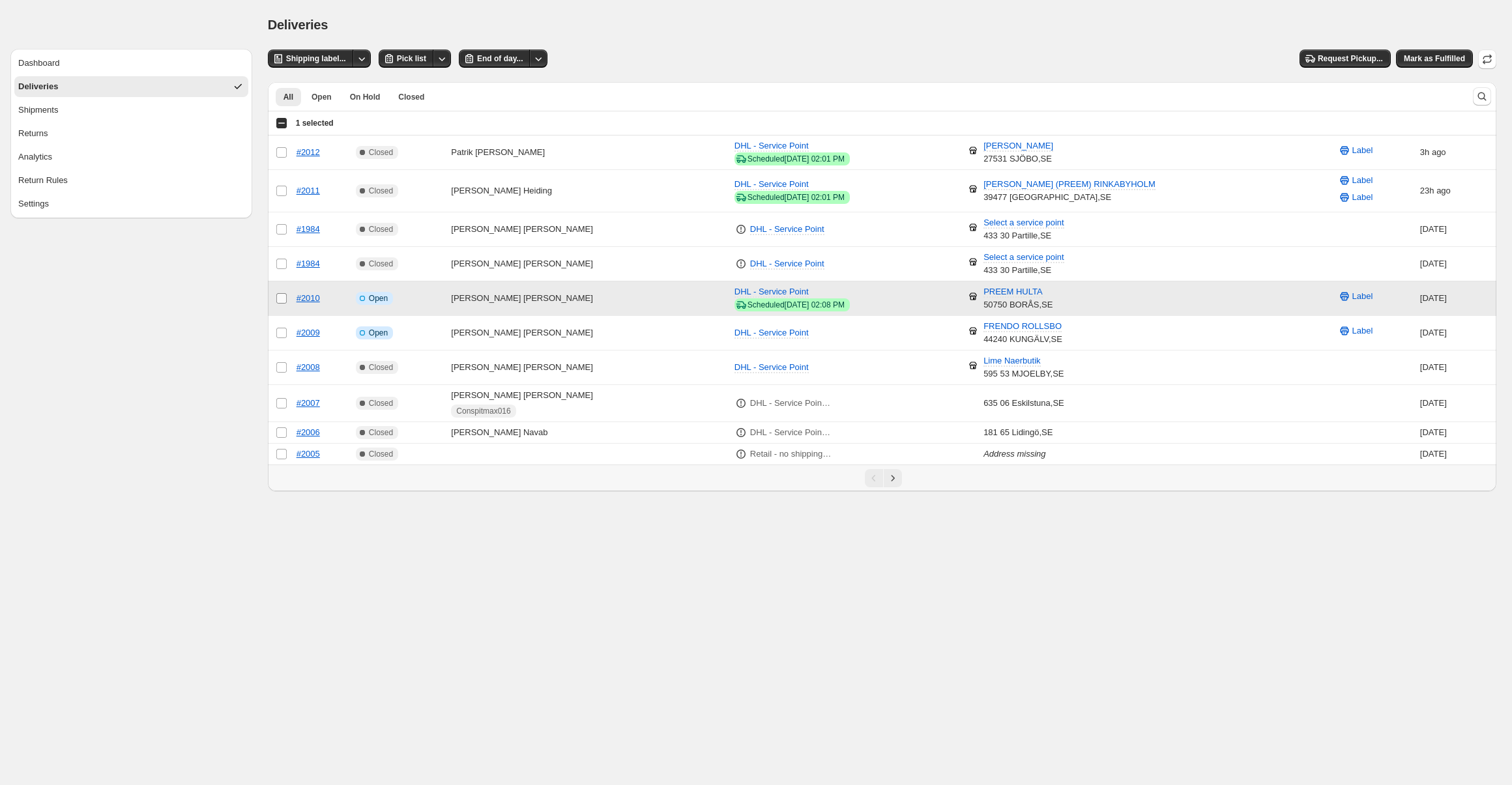
click at [276, 296] on span at bounding box center [282, 298] width 12 height 12
click at [281, 120] on div "Select all 10 orders 1 selected" at bounding box center [305, 123] width 58 height 12
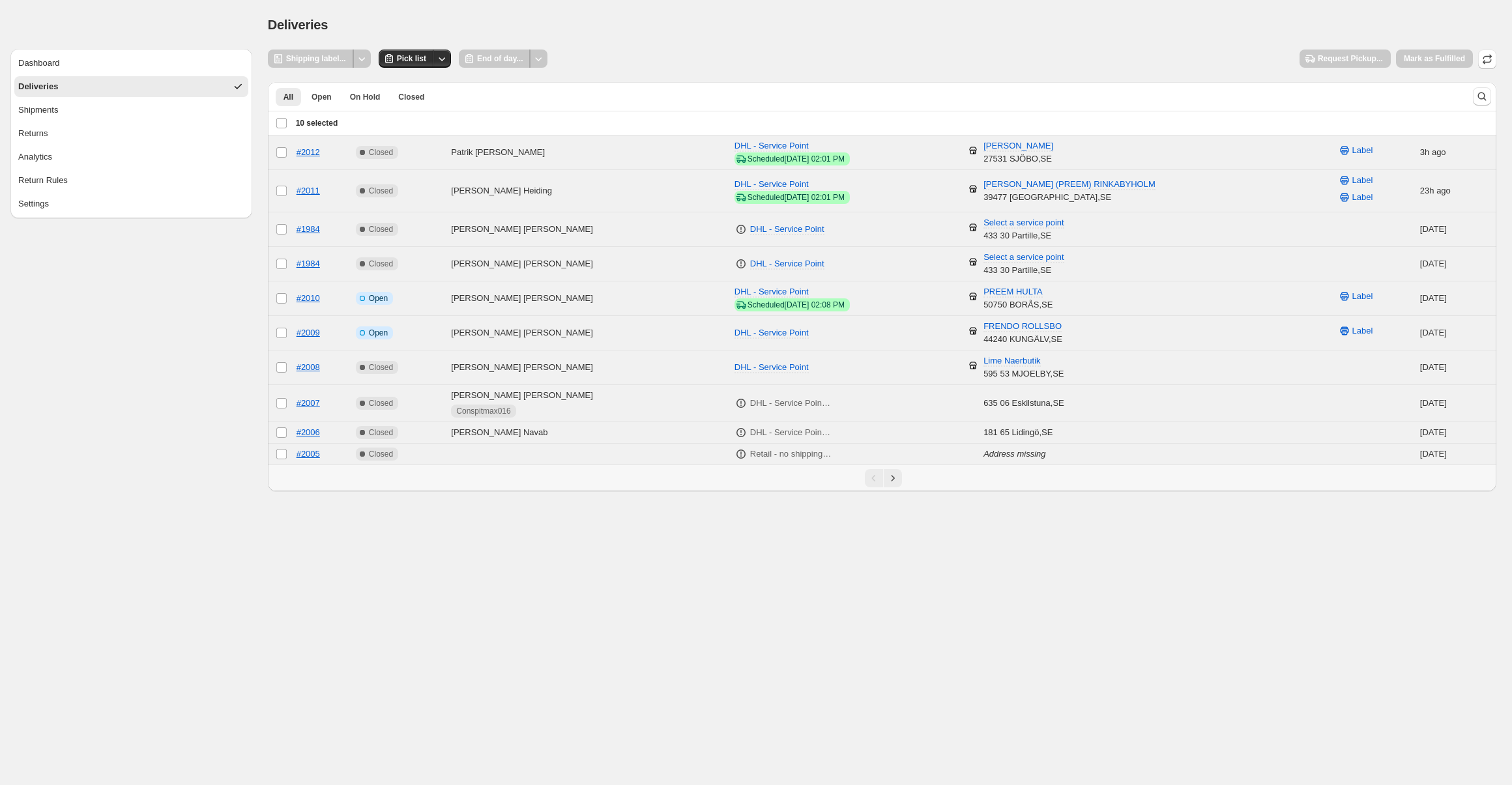
click at [276, 128] on div "Deselect all 10 orders 10 selected" at bounding box center [307, 123] width 62 height 15
click at [277, 128] on div "Deselect all 10 orders 10 selected" at bounding box center [307, 123] width 62 height 15
click at [279, 126] on div "Deselect all 10 orders 10 selected" at bounding box center [307, 123] width 62 height 12
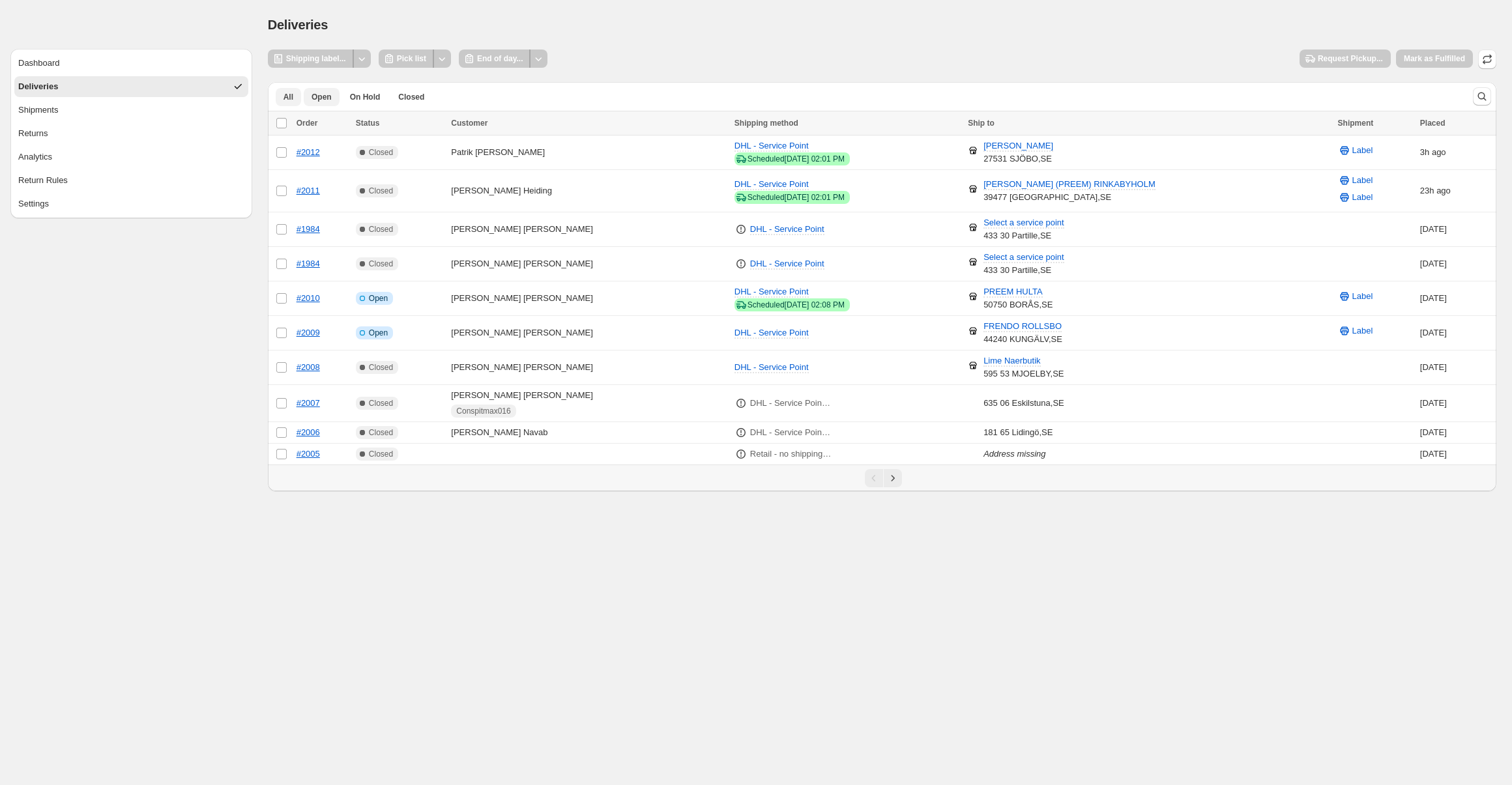
click at [322, 92] on span "Open" at bounding box center [322, 97] width 21 height 10
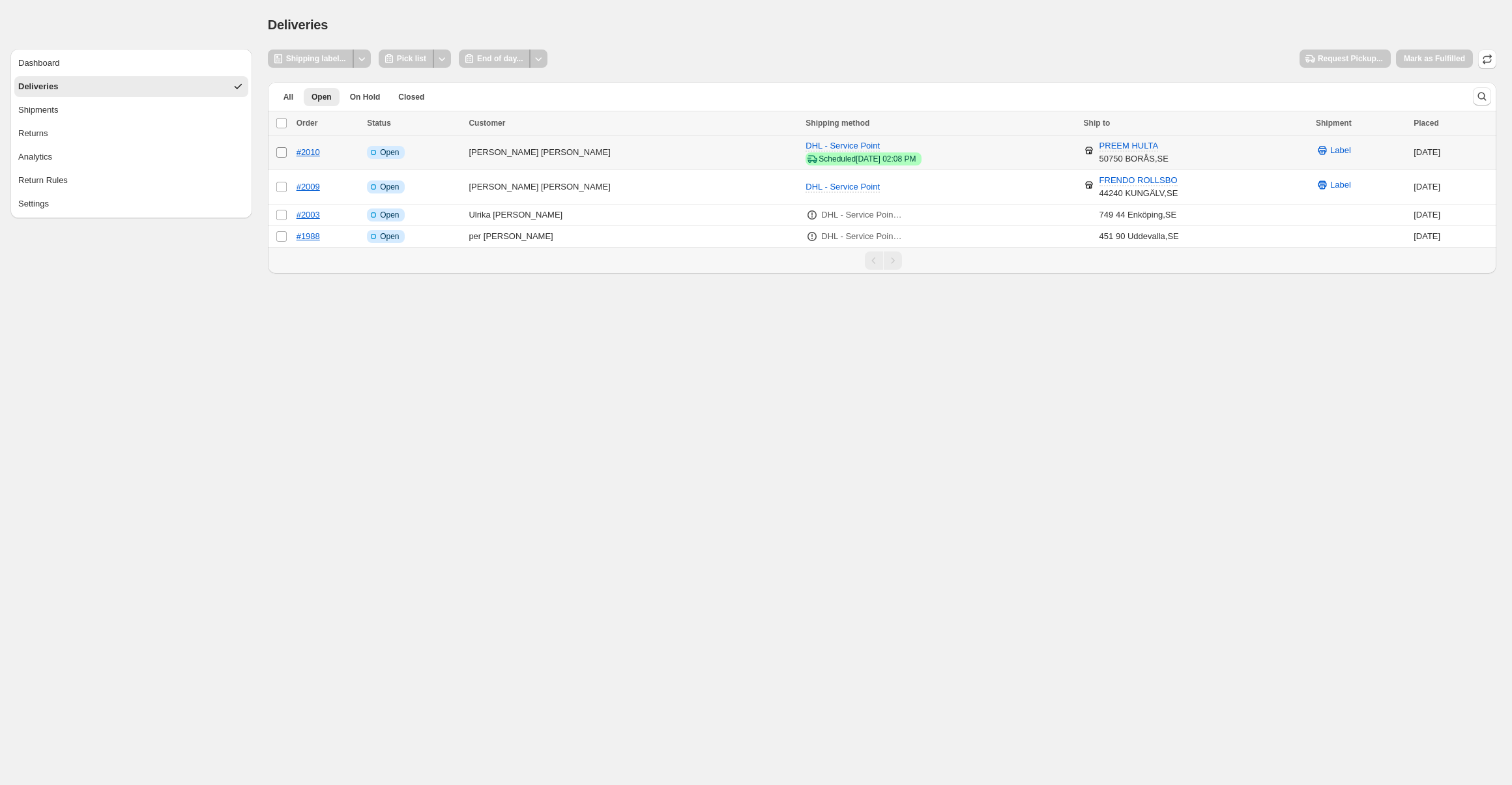
click at [284, 157] on span at bounding box center [282, 153] width 12 height 12
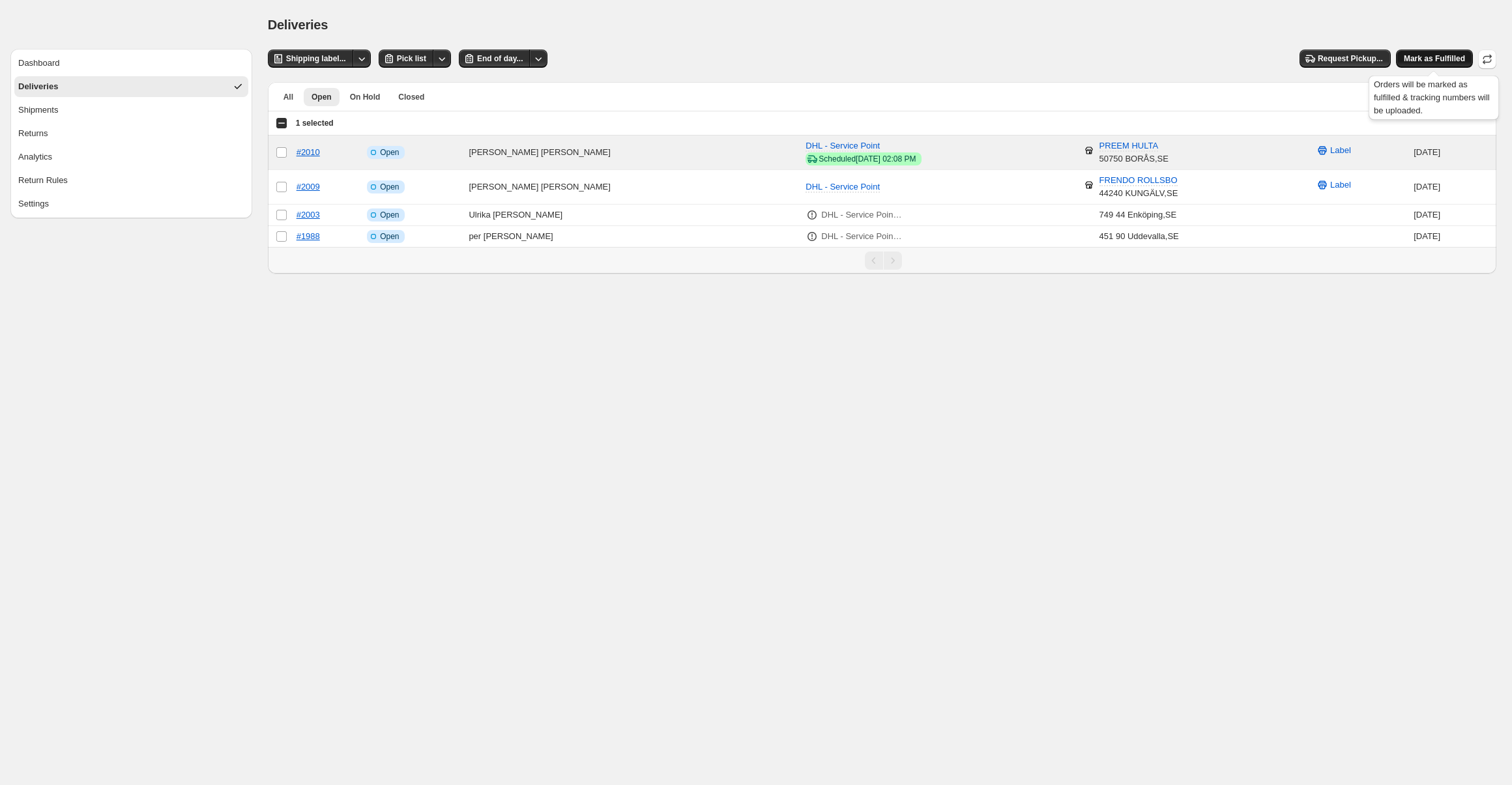
click at [1433, 64] on button "Mark as Fulfilled" at bounding box center [1434, 58] width 77 height 18
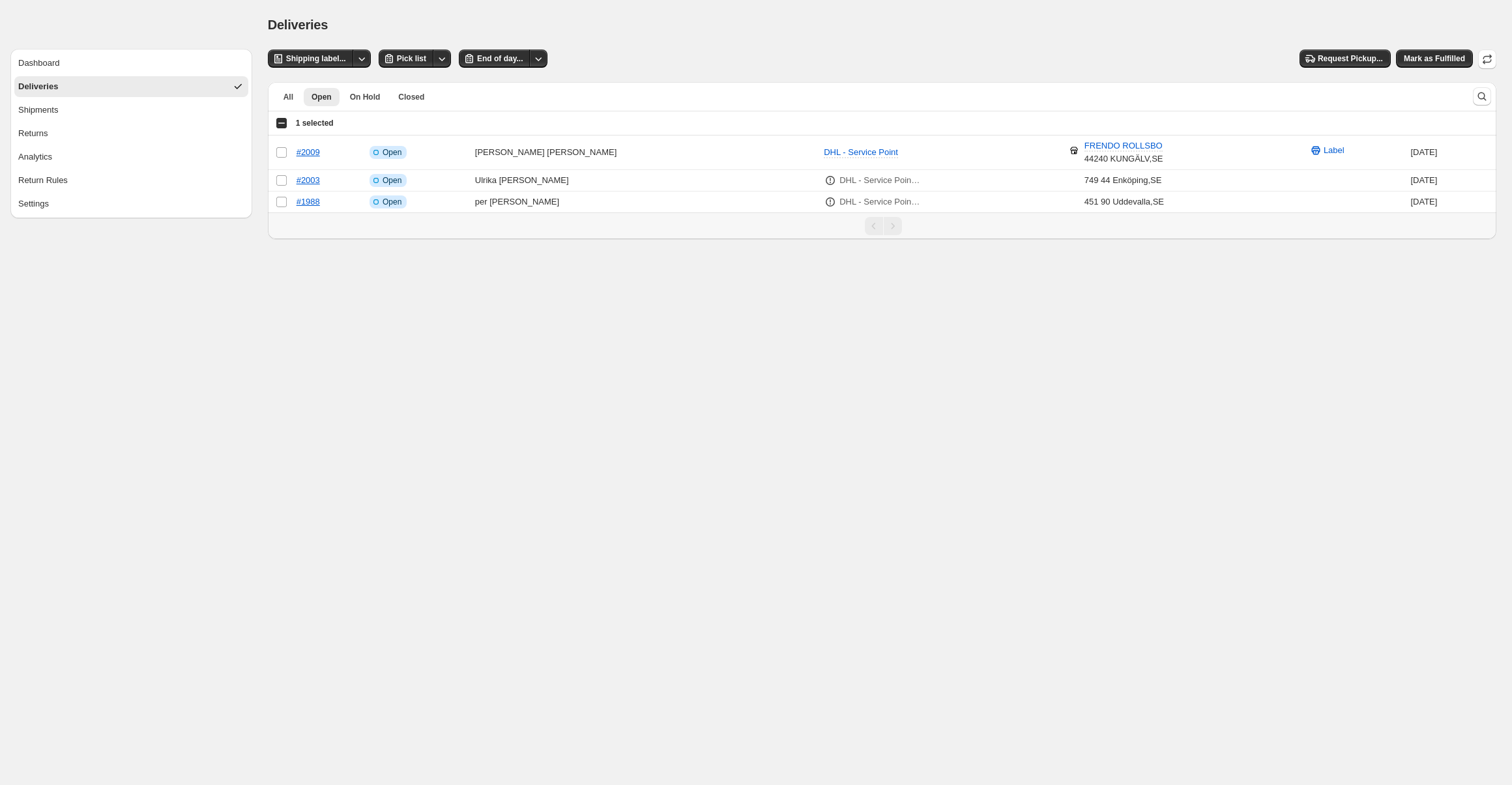
click at [682, 62] on div "Shipping label... Pick list End of day... Request Pickup... Mark as Fulfilled" at bounding box center [881, 59] width 1228 height 20
click at [471, 177] on td "Info Incomplete Open" at bounding box center [419, 180] width 106 height 21
click at [657, 58] on div "Shipping label... Pick list End of day... Request Pickup... Mark as Fulfilled" at bounding box center [881, 59] width 1228 height 20
click at [670, 62] on div "Shipping label... Pick list End of day... Request Pickup... Mark as Fulfilled" at bounding box center [881, 59] width 1228 height 20
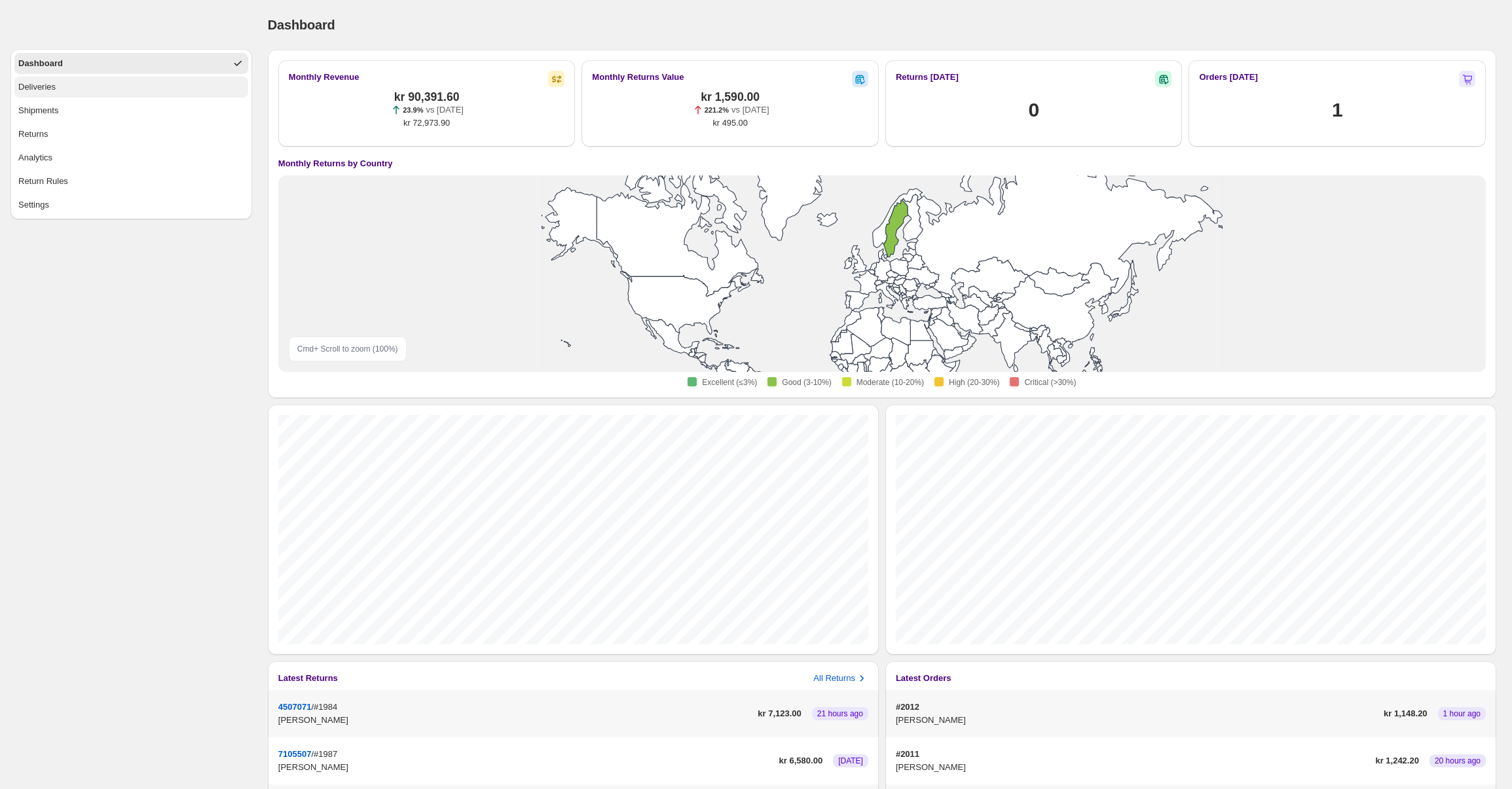
click at [126, 89] on button "Deliveries" at bounding box center [131, 87] width 234 height 21
